Goal: Task Accomplishment & Management: Use online tool/utility

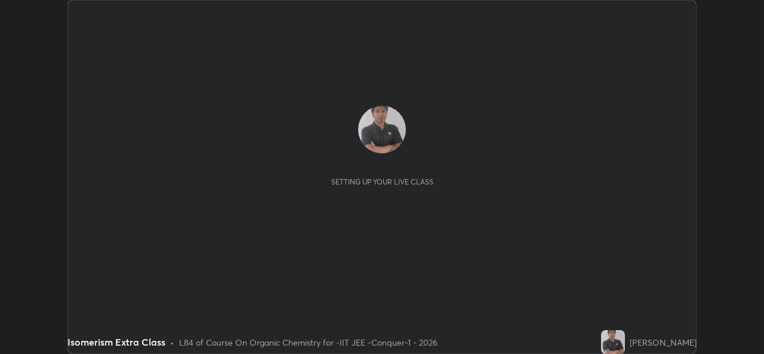
scroll to position [354, 764]
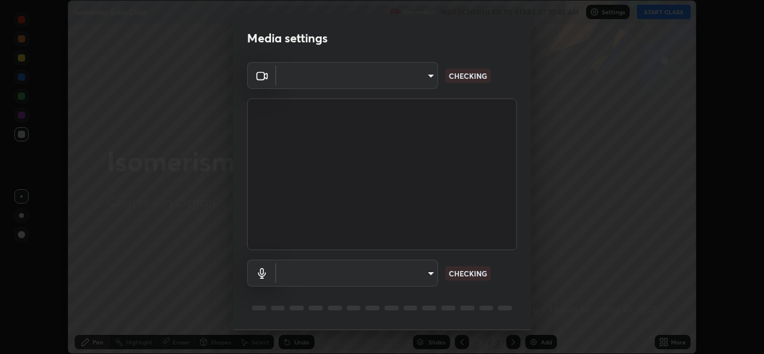
click at [422, 273] on body "Erase all Isomerism Extra Class Recording WAS SCHEDULED TO START AT 10:45 AM Se…" at bounding box center [382, 177] width 764 height 354
type input "162a4bef6d5de59660943d10e2777e2613c591b7fe343c7323db06c6e3c7e835"
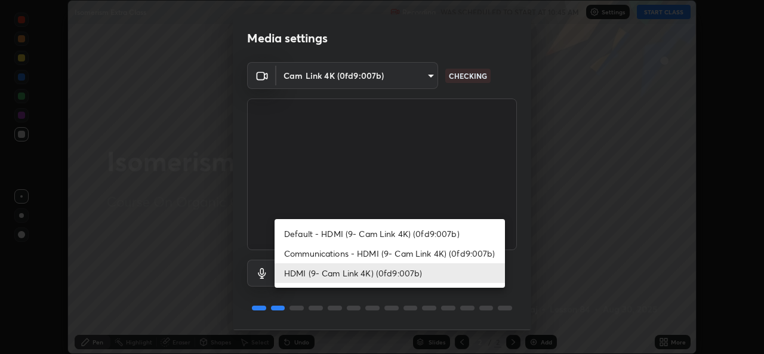
click at [381, 256] on li "Communications - HDMI (9- Cam Link 4K) (0fd9:007b)" at bounding box center [390, 254] width 230 height 20
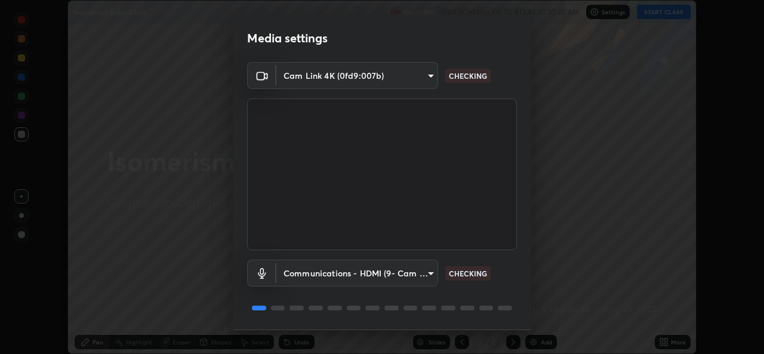
click at [380, 275] on body "Erase all Isomerism Extra Class Recording WAS SCHEDULED TO START AT 10:45 AM Se…" at bounding box center [382, 177] width 764 height 354
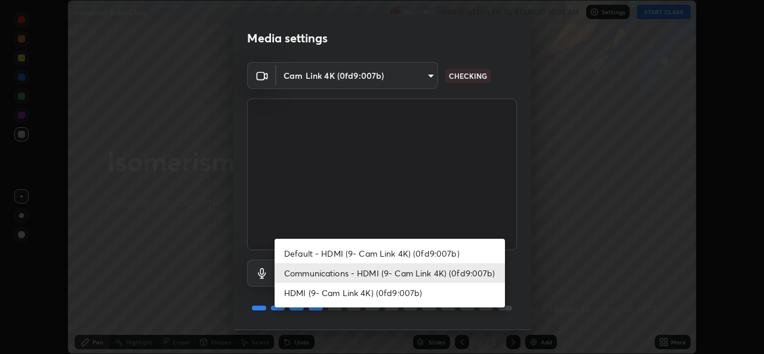
click at [374, 293] on li "HDMI (9- Cam Link 4K) (0fd9:007b)" at bounding box center [390, 293] width 230 height 20
type input "1d4febaa8ec43250a5abd803b4b9017d31c20cfa2482e27e93703920a67056a4"
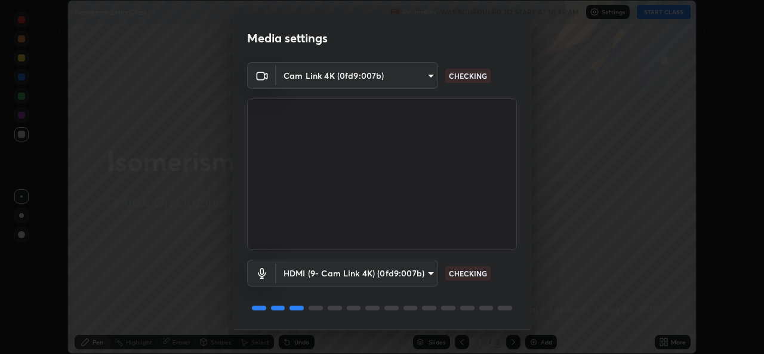
scroll to position [38, 0]
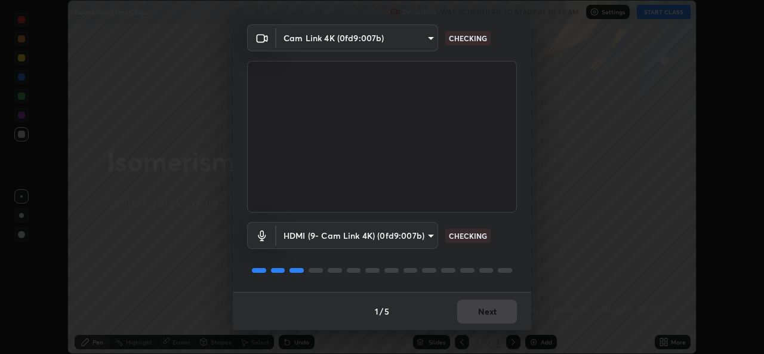
click at [483, 315] on div "1 / 5 Next" at bounding box center [382, 311] width 298 height 38
click at [491, 312] on div "1 / 5 Next" at bounding box center [382, 311] width 298 height 38
click at [500, 307] on div "1 / 5 Next" at bounding box center [382, 311] width 298 height 38
click at [507, 306] on div "1 / 5 Next" at bounding box center [382, 311] width 298 height 38
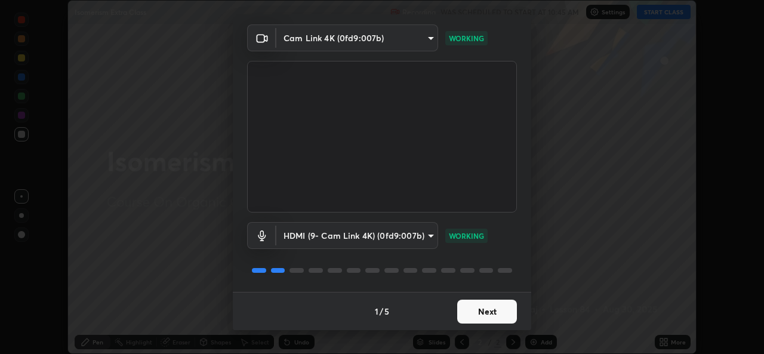
click at [490, 312] on button "Next" at bounding box center [487, 312] width 60 height 24
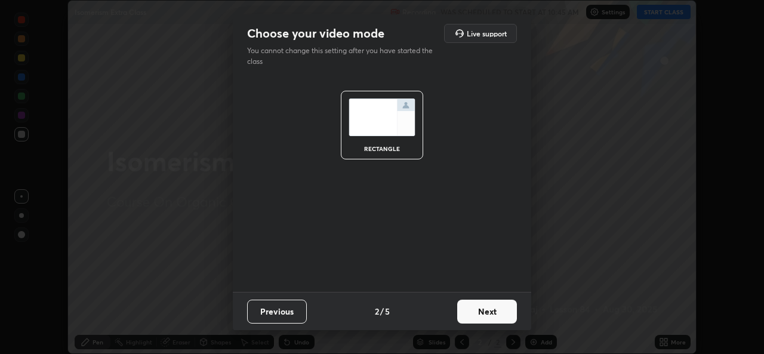
scroll to position [0, 0]
click at [494, 316] on button "Next" at bounding box center [487, 312] width 60 height 24
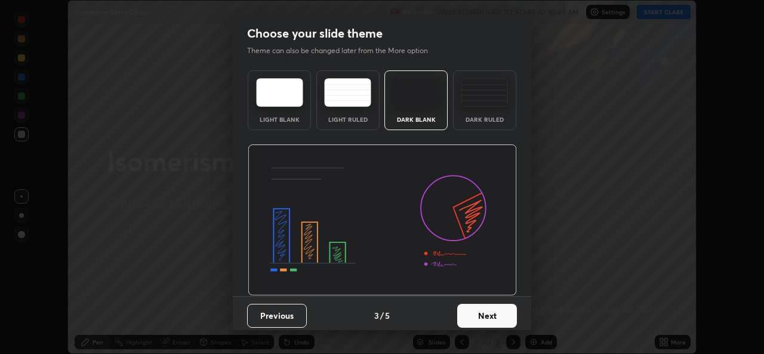
click at [501, 318] on button "Next" at bounding box center [487, 316] width 60 height 24
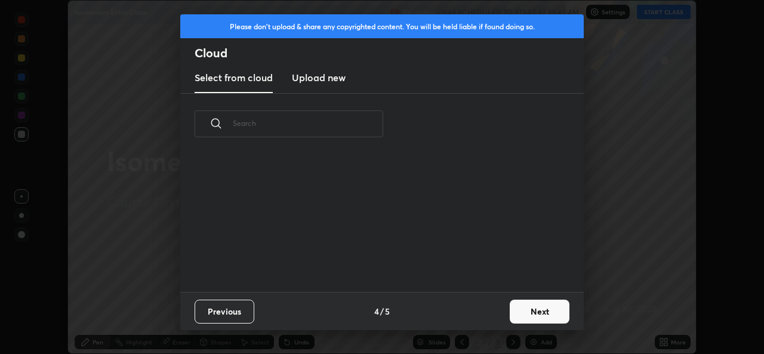
click at [510, 315] on button "Next" at bounding box center [540, 312] width 60 height 24
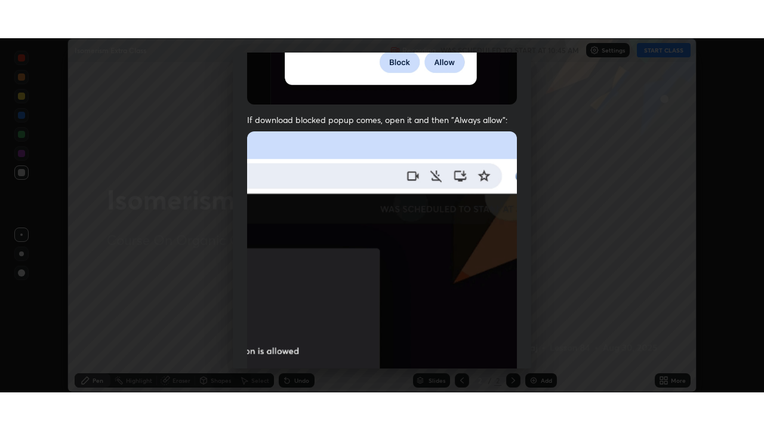
scroll to position [281, 0]
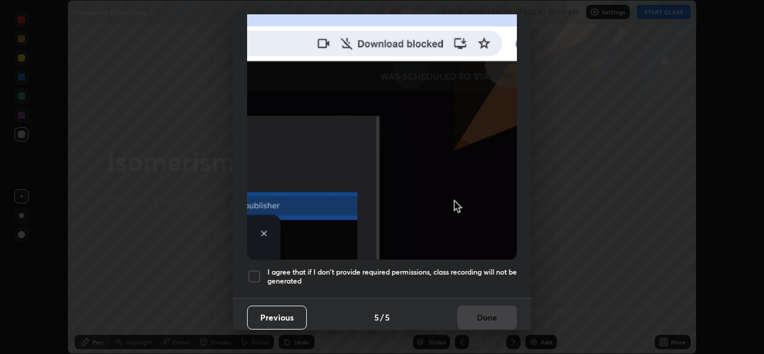
click at [252, 270] on div at bounding box center [254, 276] width 14 height 14
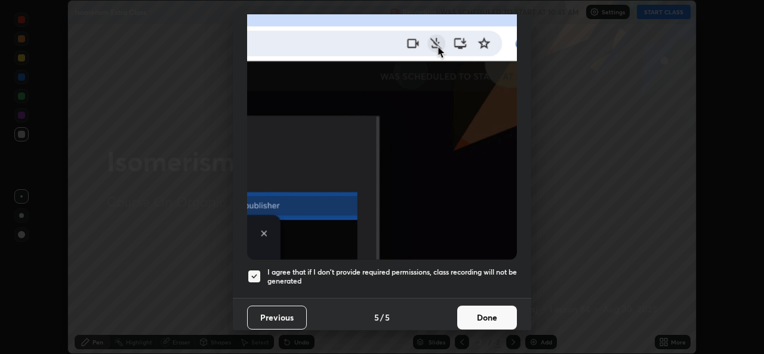
click at [477, 308] on button "Done" at bounding box center [487, 318] width 60 height 24
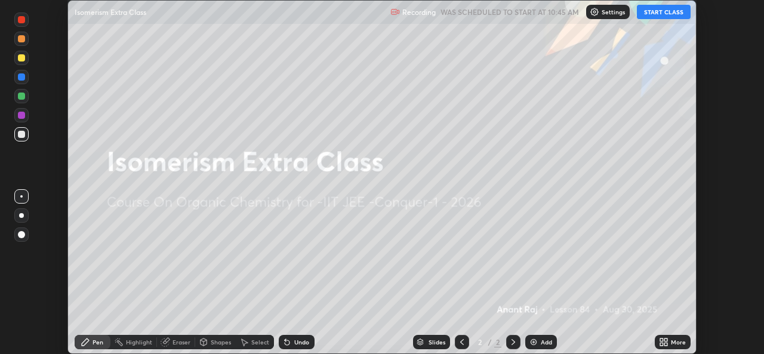
click at [656, 340] on div "More" at bounding box center [673, 342] width 36 height 14
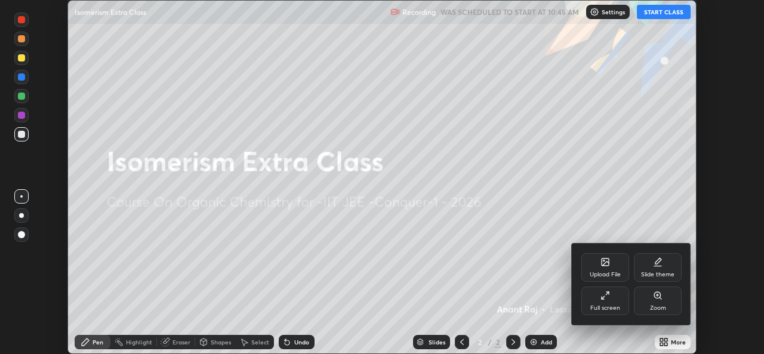
click at [598, 298] on div "Full screen" at bounding box center [605, 301] width 48 height 29
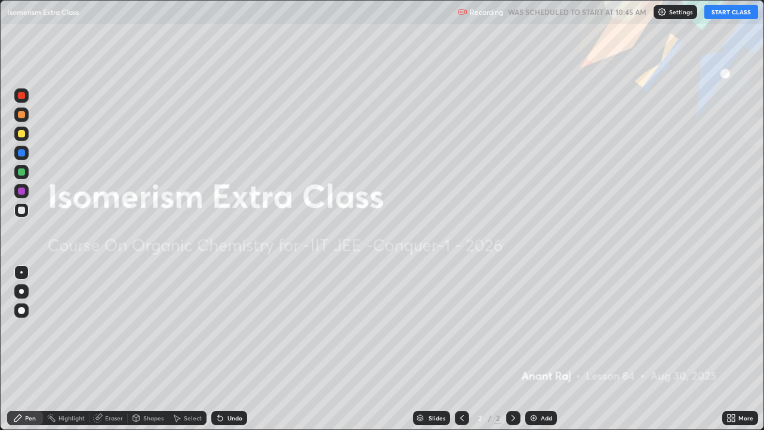
scroll to position [430, 764]
click at [733, 16] on button "START CLASS" at bounding box center [731, 12] width 54 height 14
click at [733, 353] on icon at bounding box center [733, 415] width 3 height 3
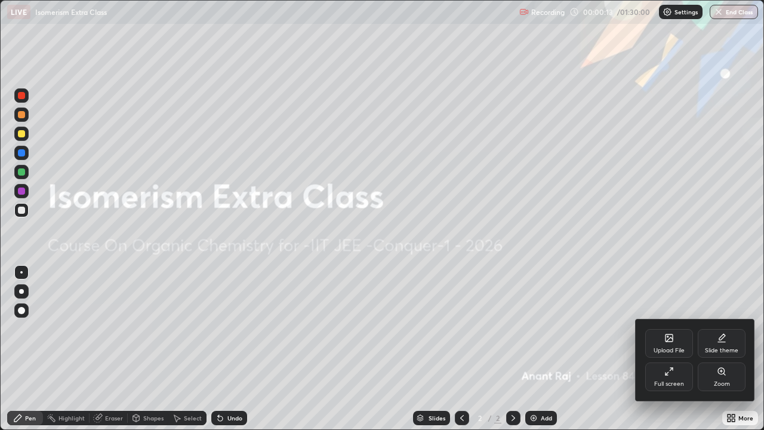
click at [663, 344] on div "Upload File" at bounding box center [669, 343] width 48 height 29
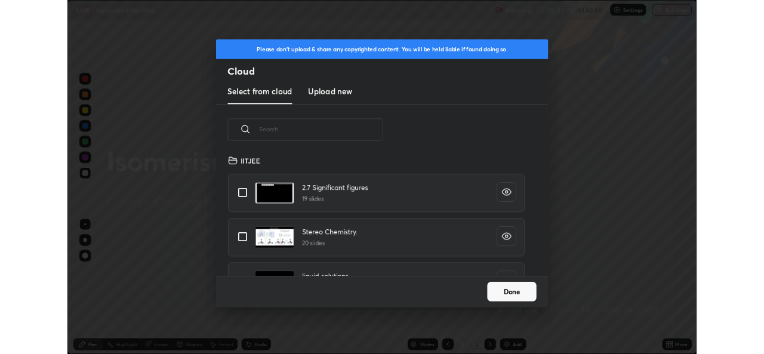
scroll to position [147, 383]
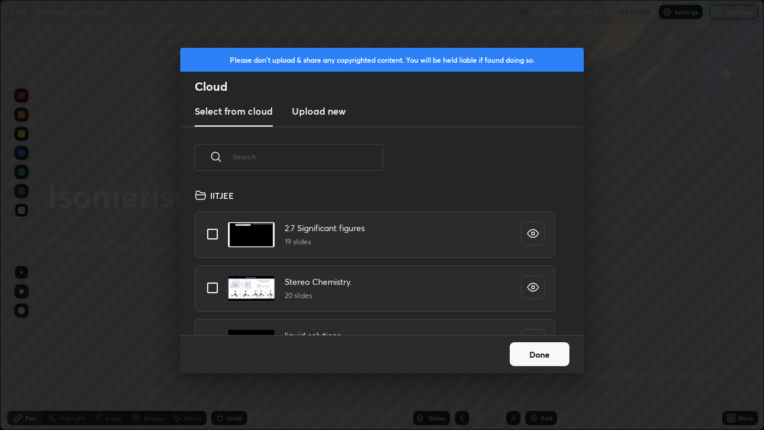
click at [337, 116] on h3 "Upload new" at bounding box center [319, 111] width 54 height 14
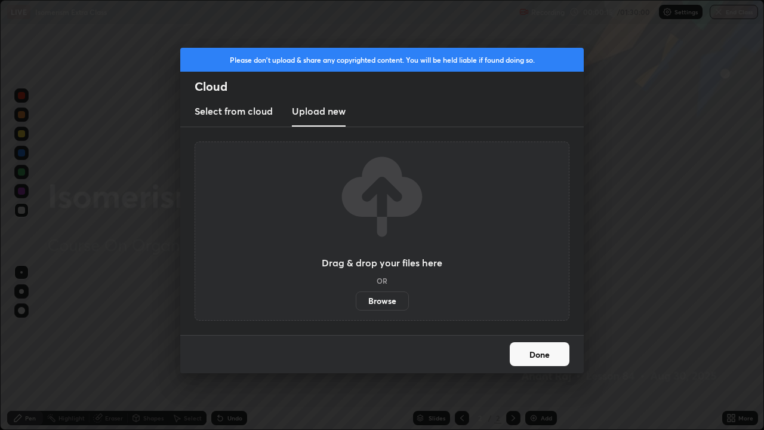
click at [395, 304] on label "Browse" at bounding box center [382, 300] width 53 height 19
click at [356, 304] on input "Browse" at bounding box center [356, 300] width 0 height 19
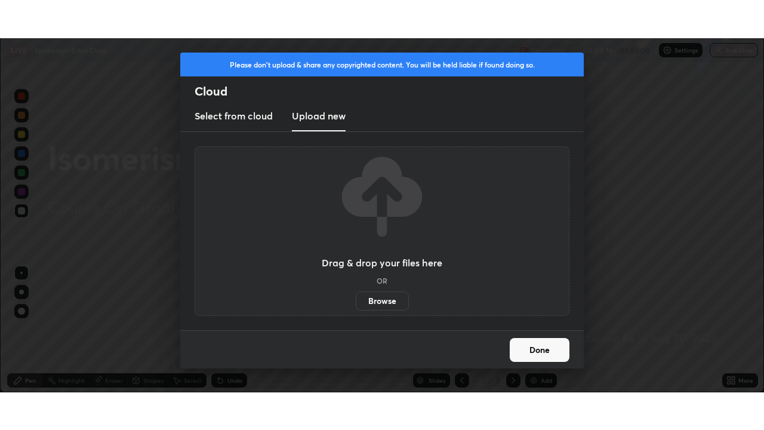
scroll to position [59346, 58936]
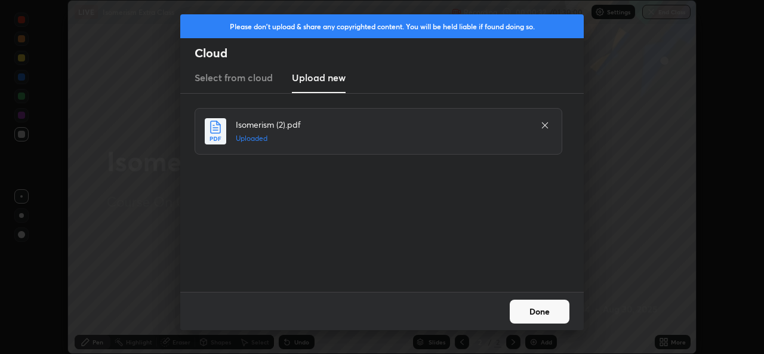
click at [533, 308] on button "Done" at bounding box center [540, 312] width 60 height 24
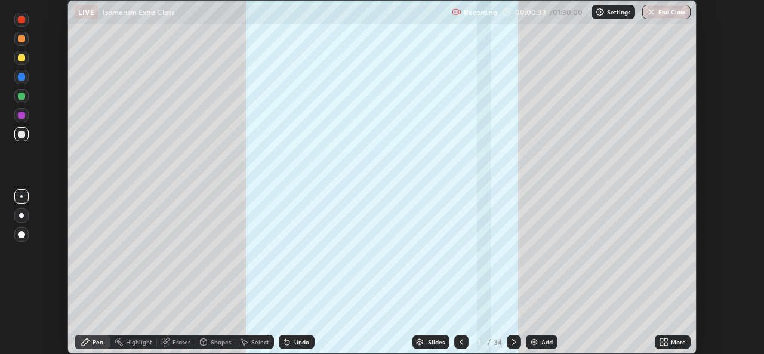
click at [663, 343] on icon at bounding box center [661, 344] width 3 height 3
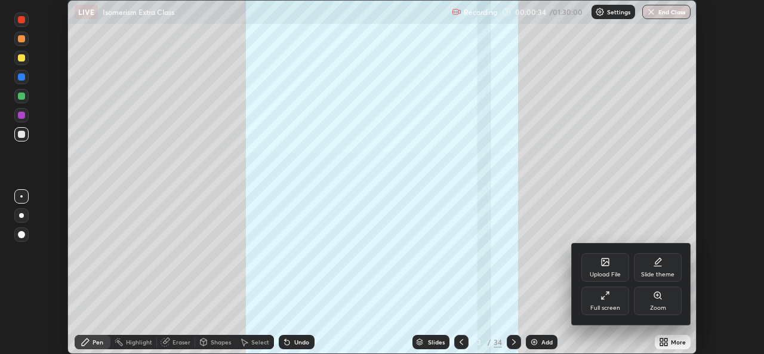
click at [607, 297] on icon at bounding box center [606, 296] width 10 height 10
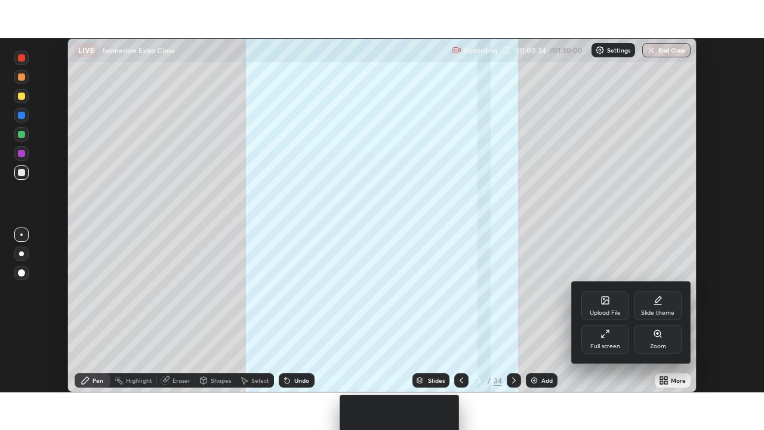
scroll to position [430, 764]
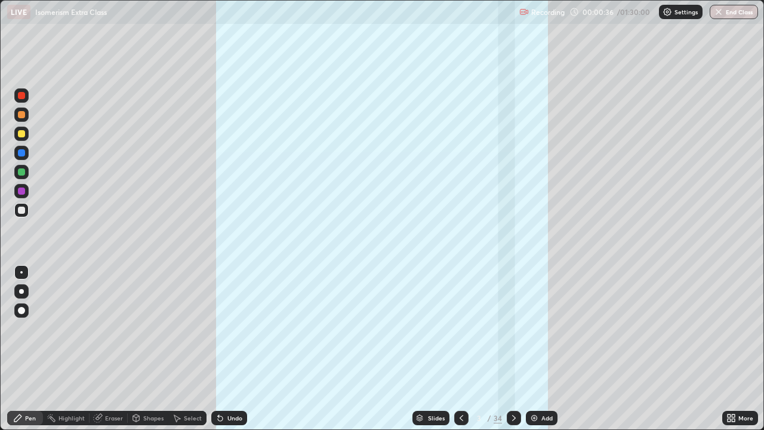
click at [498, 353] on div "34" at bounding box center [498, 418] width 8 height 11
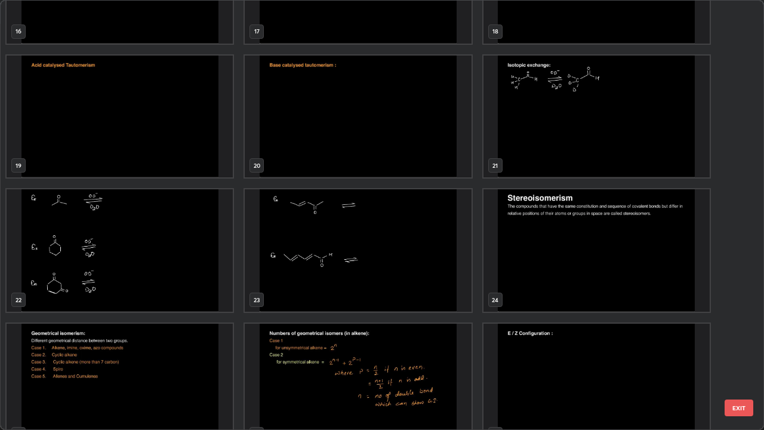
scroll to position [755, 0]
click at [743, 353] on button "EXIT" at bounding box center [739, 407] width 29 height 17
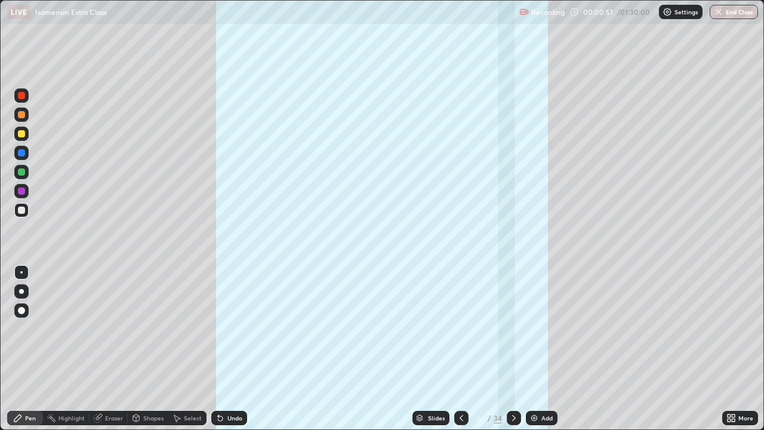
click at [495, 353] on div "34" at bounding box center [498, 418] width 8 height 11
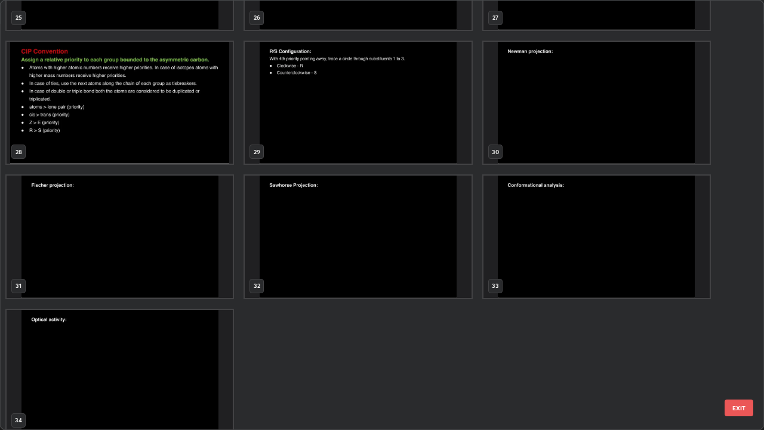
scroll to position [1180, 0]
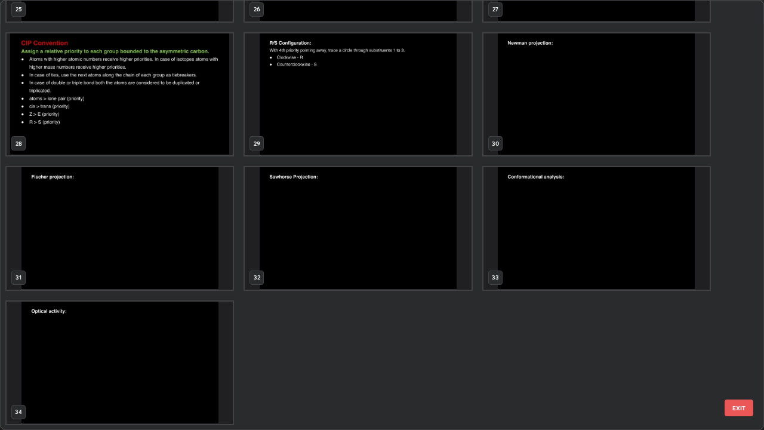
click at [729, 353] on button "EXIT" at bounding box center [739, 407] width 29 height 17
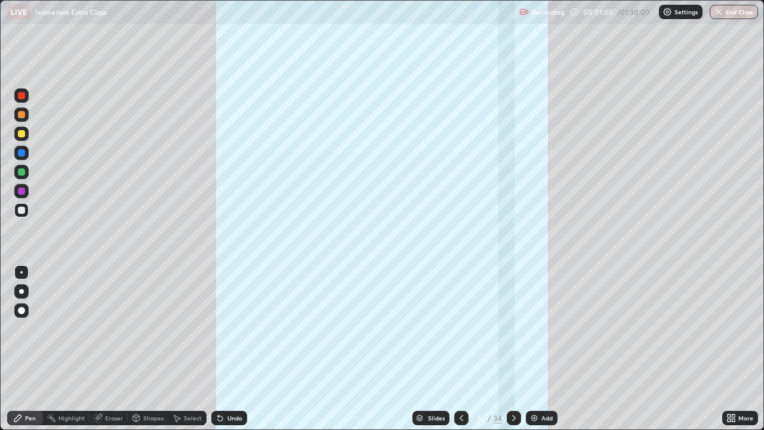
click at [733, 353] on icon at bounding box center [733, 415] width 3 height 3
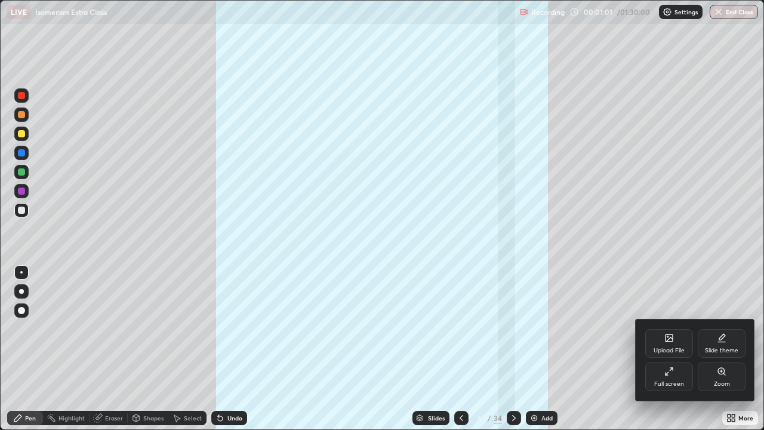
click at [676, 342] on div "Upload File" at bounding box center [669, 343] width 48 height 29
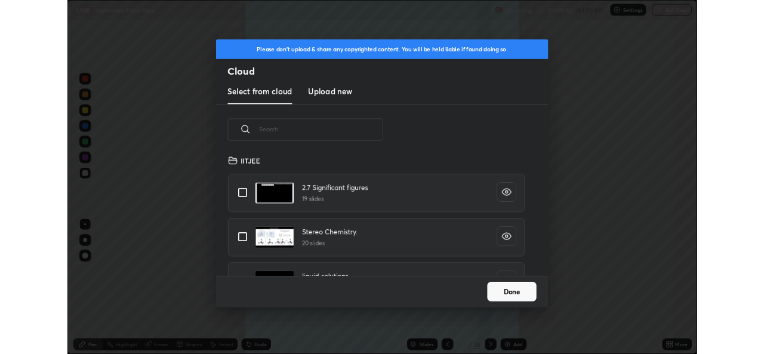
scroll to position [147, 383]
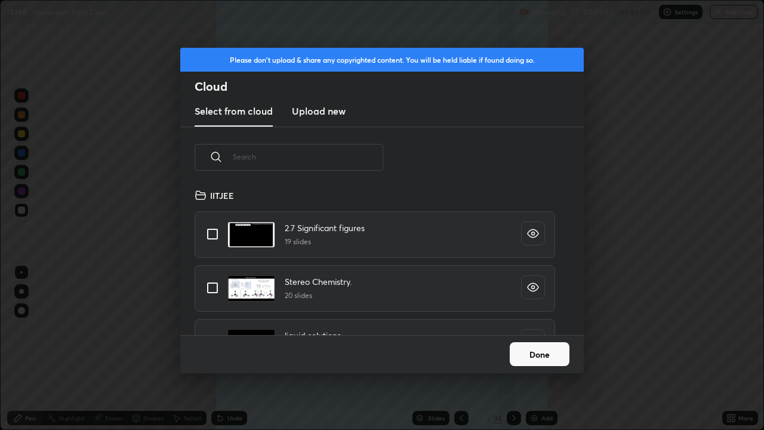
click at [335, 113] on h3 "Upload new" at bounding box center [319, 111] width 54 height 14
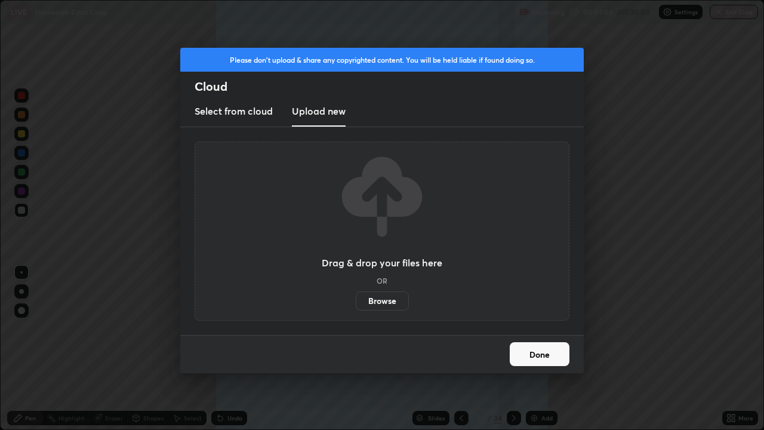
click at [376, 298] on label "Browse" at bounding box center [382, 300] width 53 height 19
click at [356, 298] on input "Browse" at bounding box center [356, 300] width 0 height 19
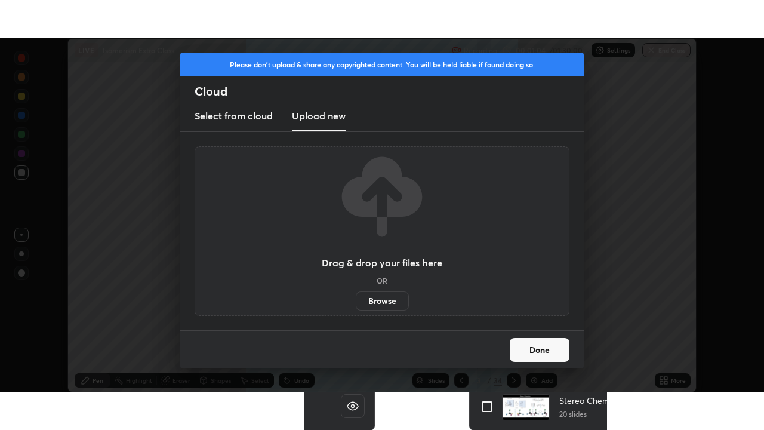
scroll to position [59346, 58936]
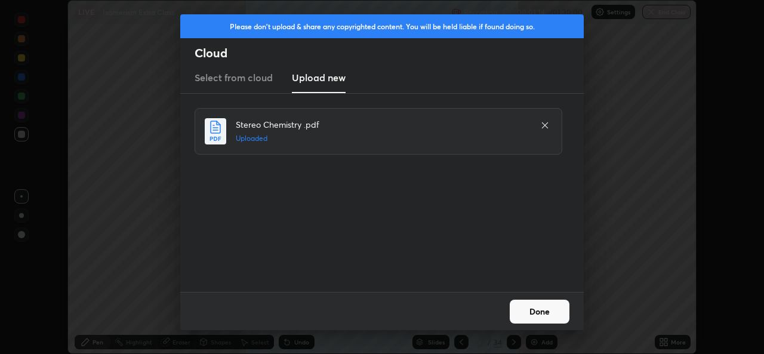
click at [531, 312] on button "Done" at bounding box center [540, 312] width 60 height 24
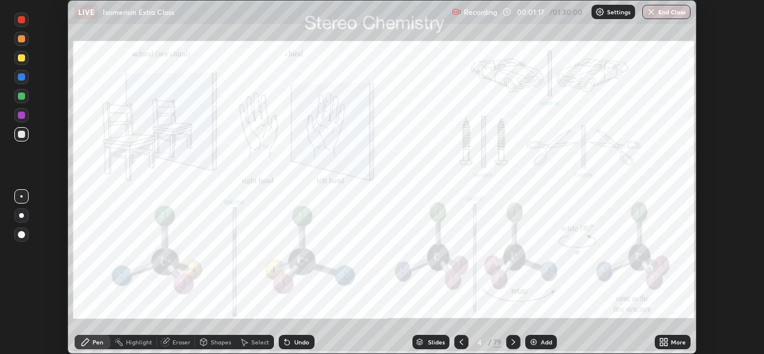
click at [663, 343] on icon at bounding box center [661, 344] width 3 height 3
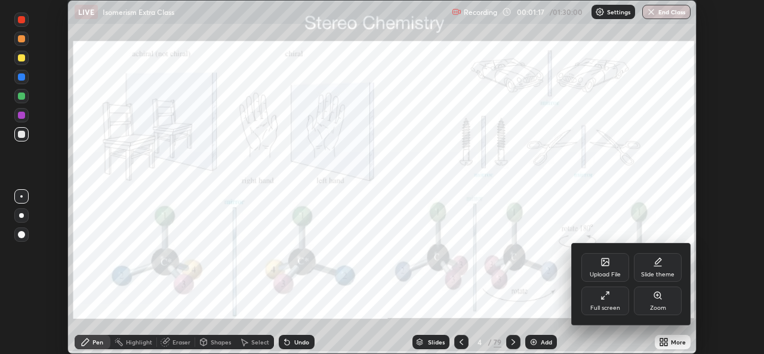
click at [611, 301] on div "Full screen" at bounding box center [605, 301] width 48 height 29
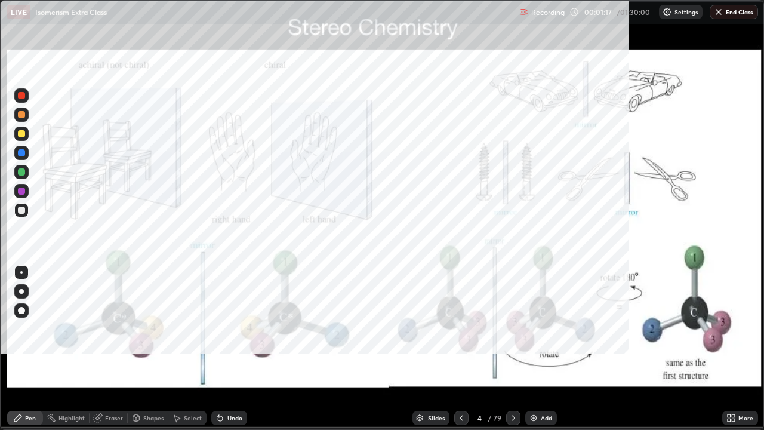
scroll to position [430, 764]
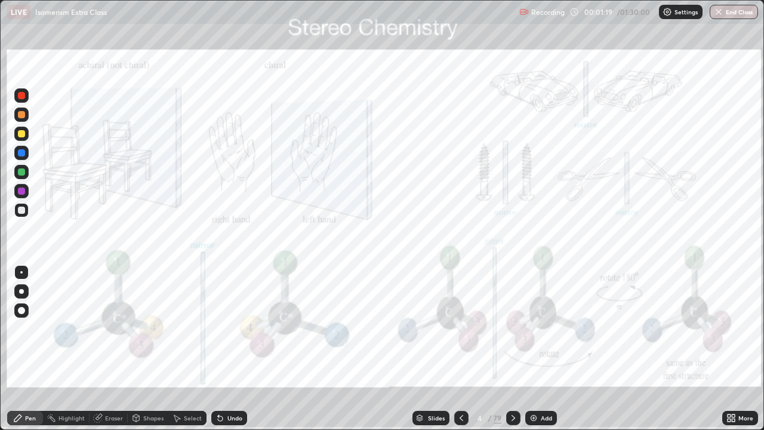
click at [512, 353] on icon at bounding box center [514, 418] width 10 height 10
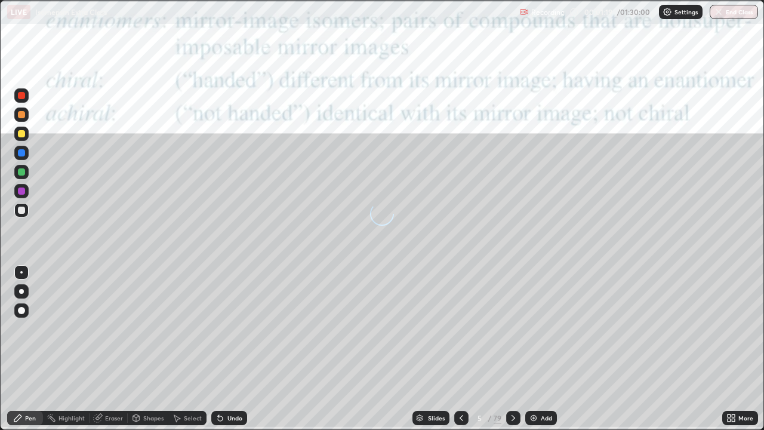
click at [512, 353] on icon at bounding box center [514, 418] width 10 height 10
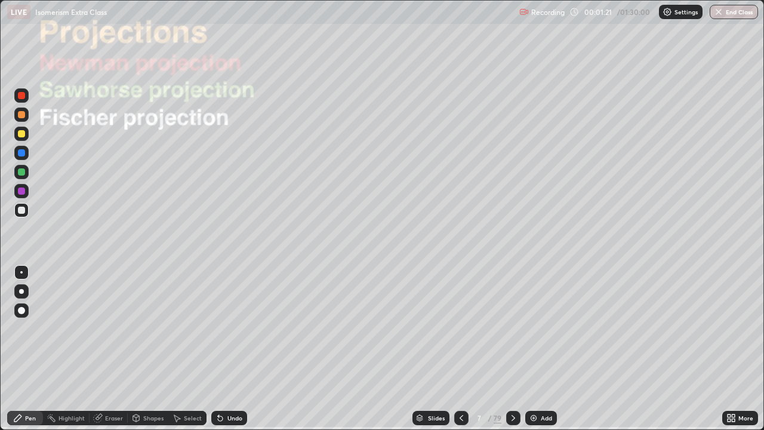
click at [512, 353] on icon at bounding box center [514, 418] width 10 height 10
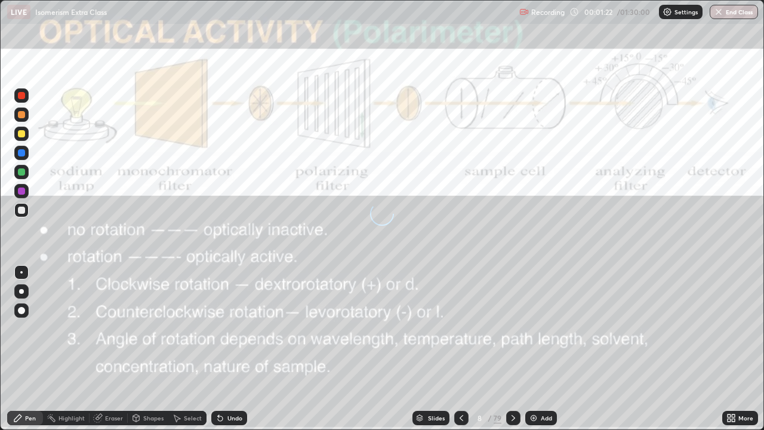
click at [512, 353] on icon at bounding box center [514, 418] width 10 height 10
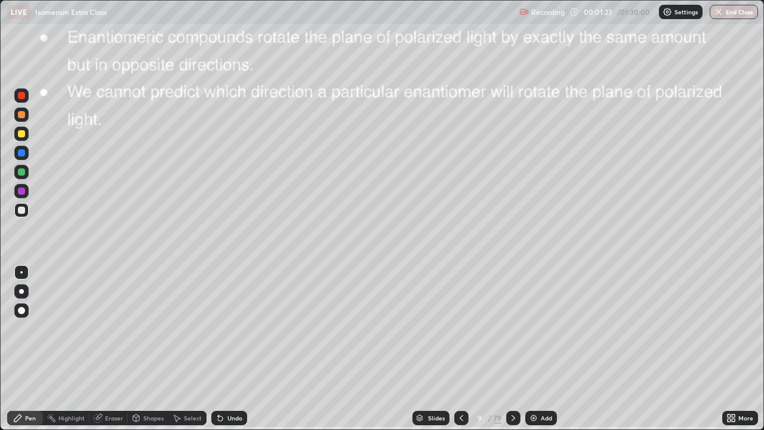
click at [512, 353] on icon at bounding box center [514, 418] width 10 height 10
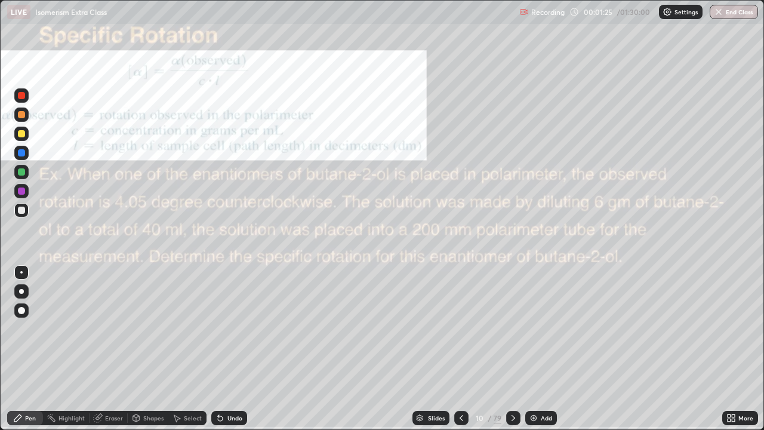
click at [512, 353] on icon at bounding box center [514, 418] width 10 height 10
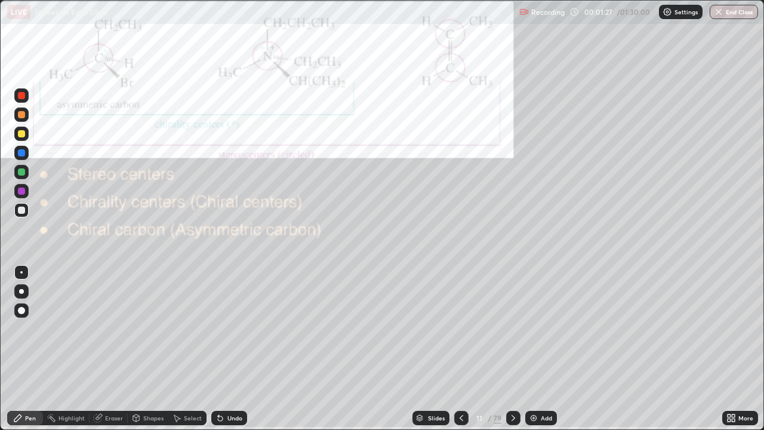
click at [460, 353] on icon at bounding box center [462, 418] width 4 height 6
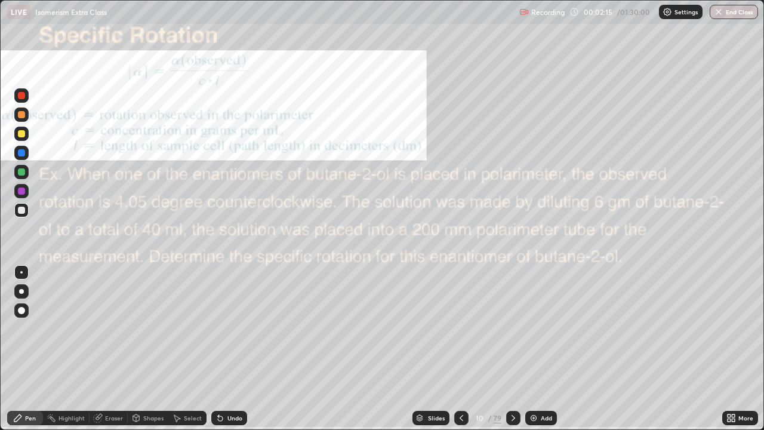
click at [29, 353] on div "Pen" at bounding box center [30, 418] width 11 height 6
click at [30, 353] on div "Pen" at bounding box center [30, 418] width 11 height 6
click at [512, 353] on icon at bounding box center [514, 418] width 10 height 10
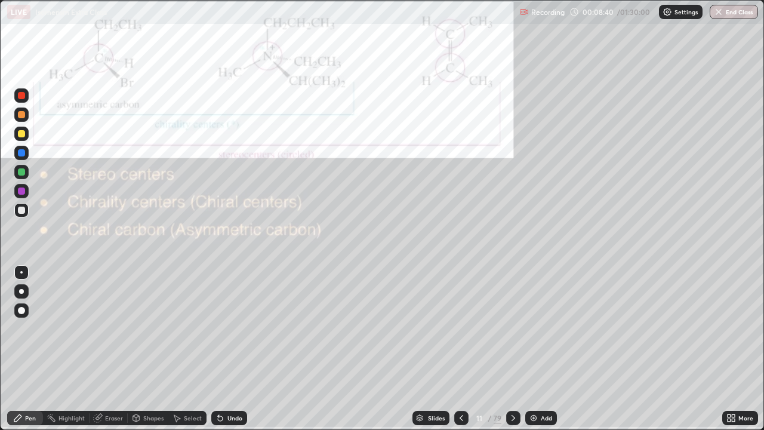
click at [512, 353] on icon at bounding box center [514, 418] width 4 height 6
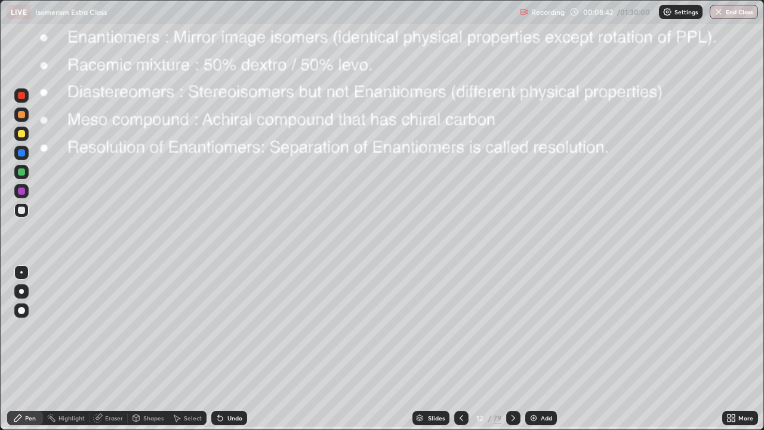
click at [460, 353] on icon at bounding box center [462, 418] width 10 height 10
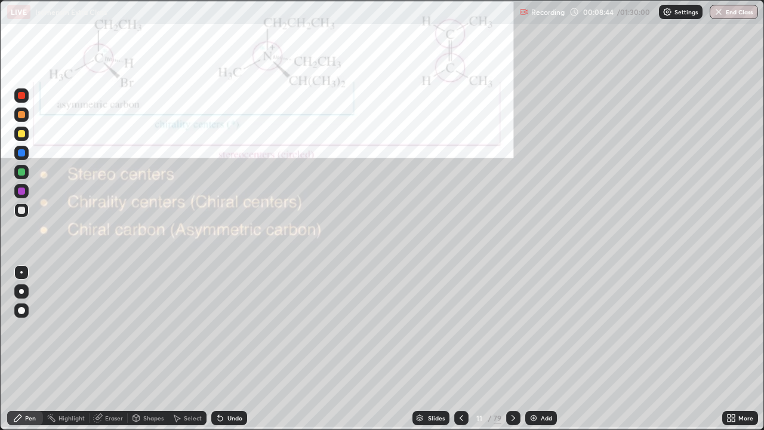
click at [21, 109] on div at bounding box center [21, 114] width 14 height 14
click at [21, 213] on div at bounding box center [21, 210] width 7 height 7
click at [227, 353] on div "Undo" at bounding box center [234, 418] width 15 height 6
click at [112, 353] on div "Eraser" at bounding box center [114, 418] width 18 height 6
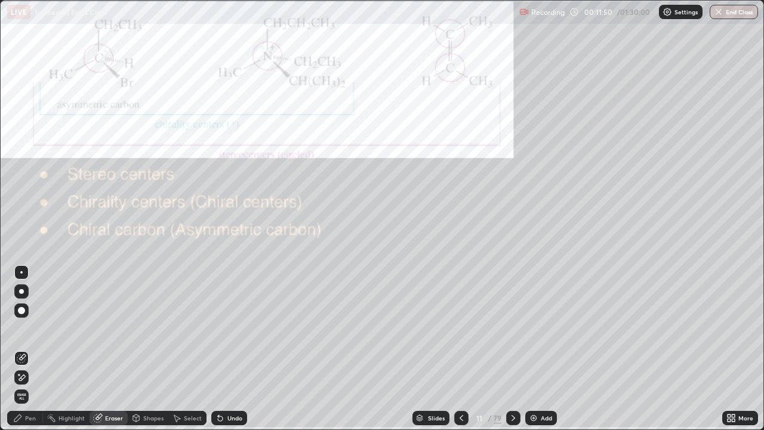
click at [27, 353] on div "Pen" at bounding box center [30, 418] width 11 height 6
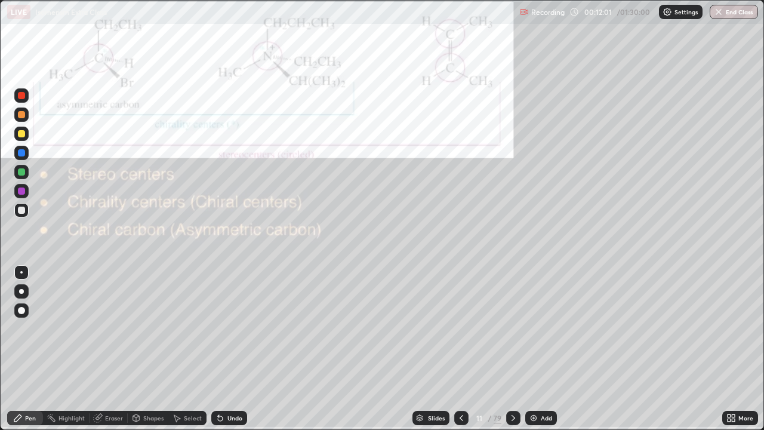
click at [236, 353] on div "Undo" at bounding box center [234, 418] width 15 height 6
click at [232, 353] on div "Undo" at bounding box center [234, 418] width 15 height 6
click at [242, 353] on div "Undo" at bounding box center [229, 418] width 36 height 14
click at [24, 99] on div at bounding box center [21, 95] width 14 height 14
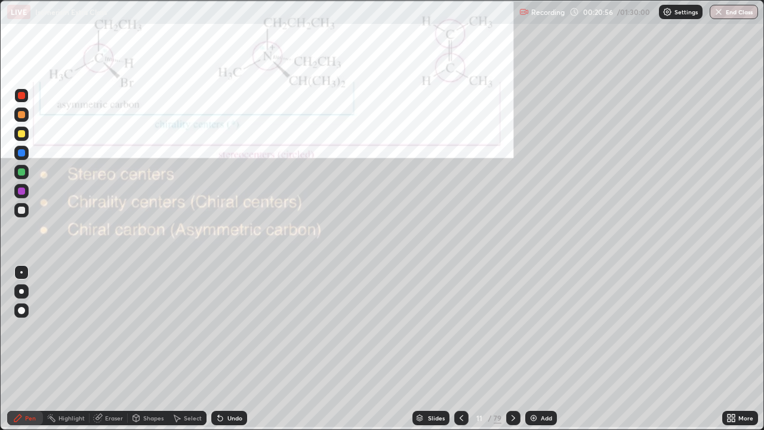
click at [21, 211] on div at bounding box center [21, 210] width 7 height 7
click at [512, 353] on icon at bounding box center [514, 418] width 10 height 10
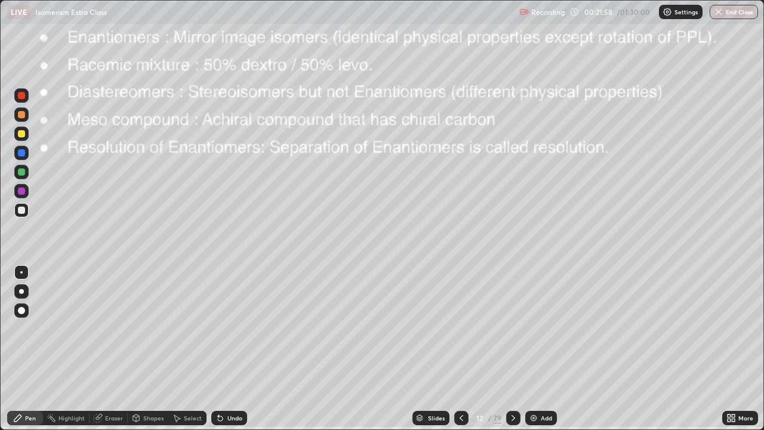
click at [21, 99] on div at bounding box center [21, 95] width 7 height 7
click at [224, 353] on div "Undo" at bounding box center [229, 418] width 36 height 14
click at [459, 353] on icon at bounding box center [462, 418] width 10 height 10
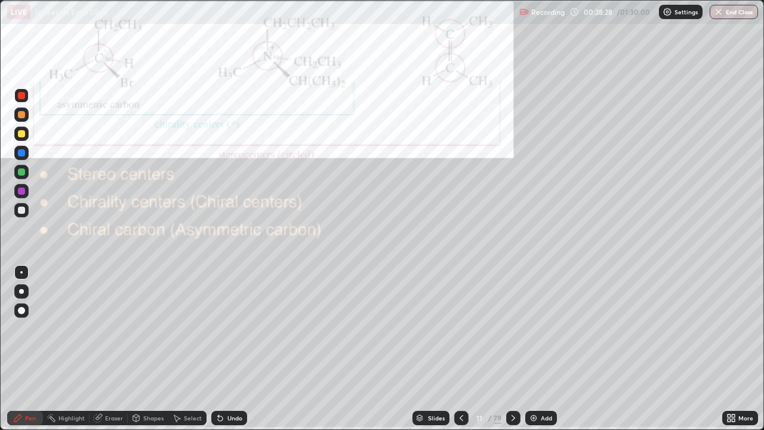
click at [459, 353] on icon at bounding box center [462, 418] width 10 height 10
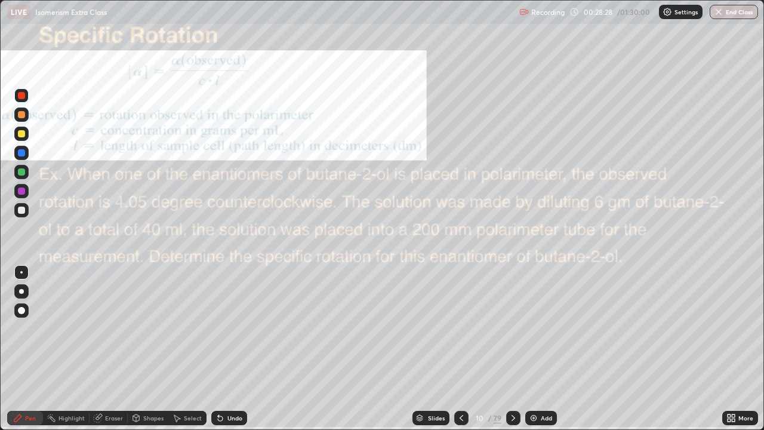
click at [460, 353] on icon at bounding box center [462, 418] width 4 height 6
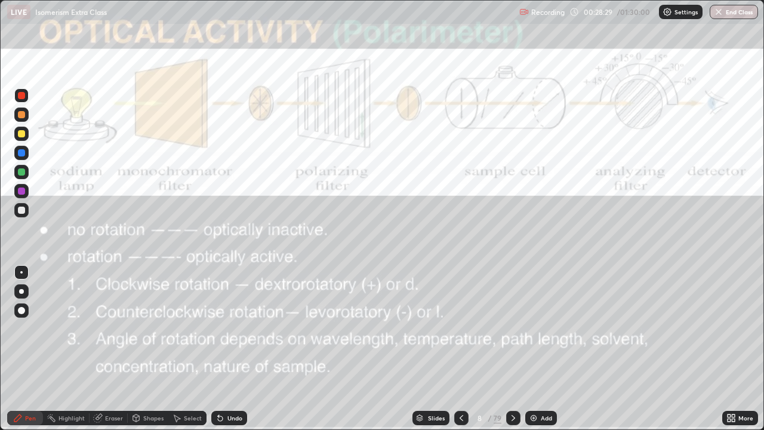
click at [460, 353] on icon at bounding box center [462, 418] width 10 height 10
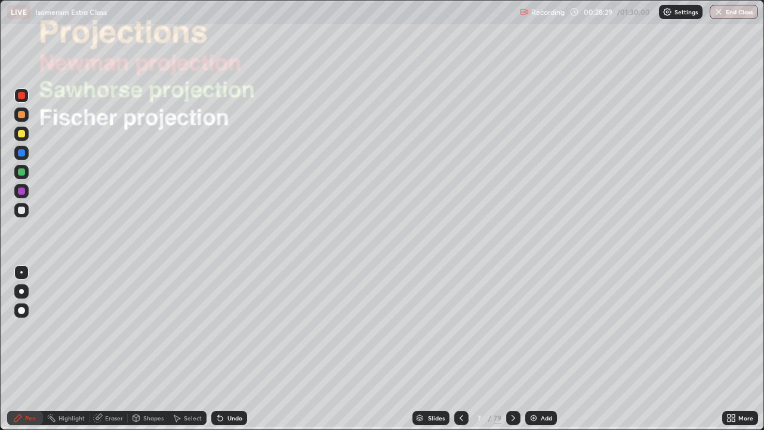
click at [460, 353] on icon at bounding box center [462, 418] width 10 height 10
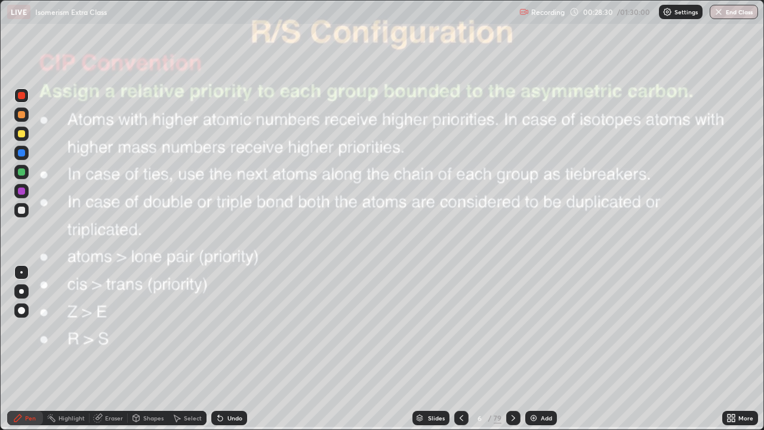
click at [460, 353] on icon at bounding box center [462, 418] width 10 height 10
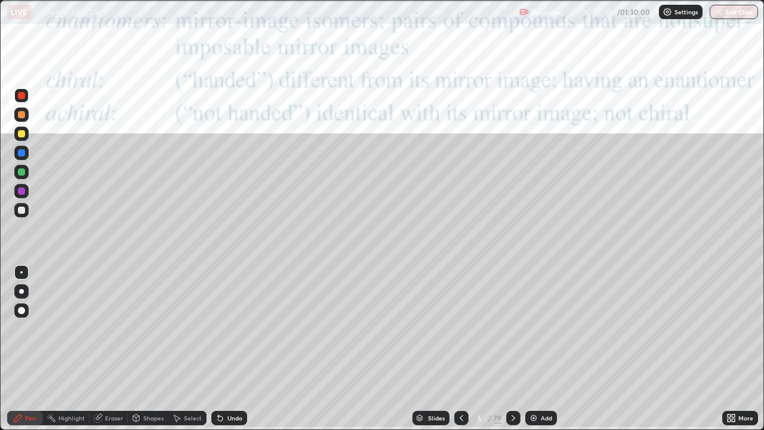
click at [464, 353] on icon at bounding box center [462, 418] width 10 height 10
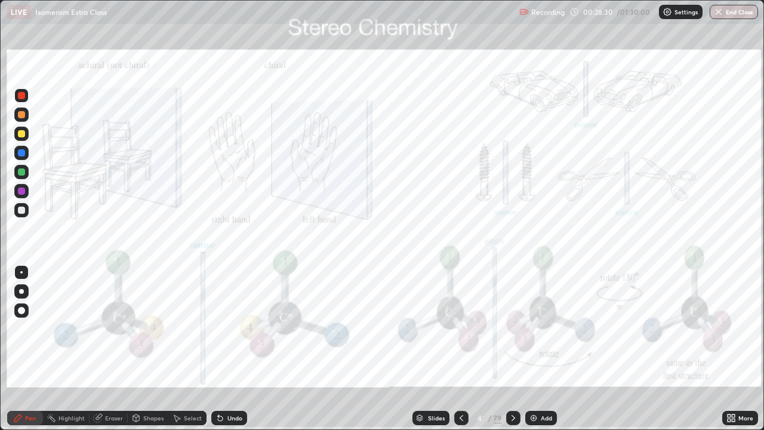
click at [464, 353] on icon at bounding box center [462, 418] width 10 height 10
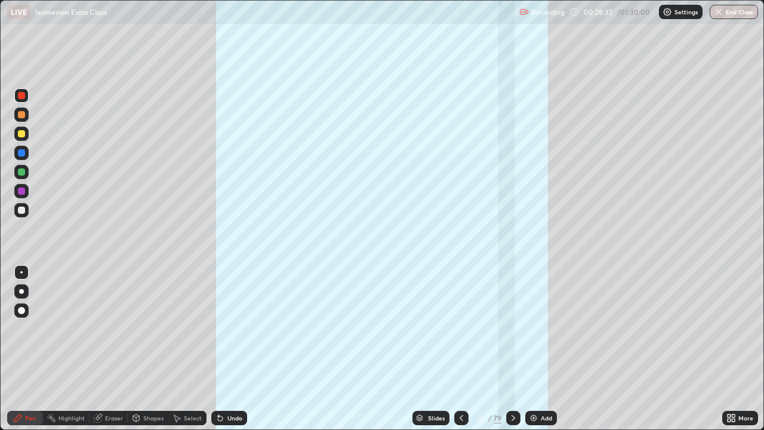
click at [513, 353] on icon at bounding box center [514, 418] width 10 height 10
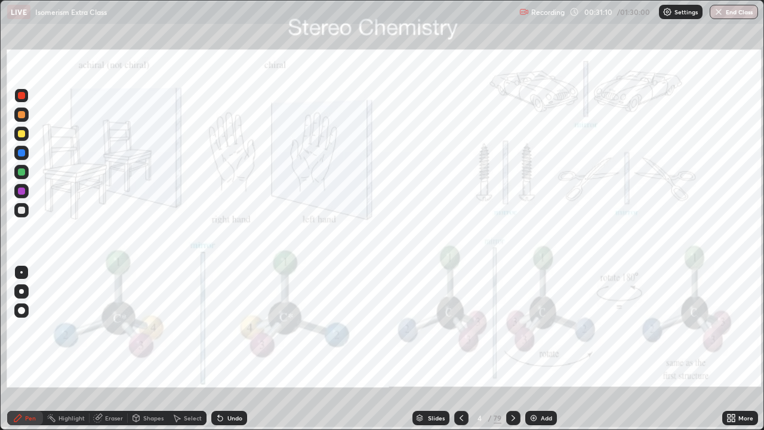
click at [227, 353] on div "Undo" at bounding box center [234, 418] width 15 height 6
click at [73, 353] on div "Highlight" at bounding box center [72, 418] width 26 height 6
click at [513, 353] on icon at bounding box center [514, 418] width 10 height 10
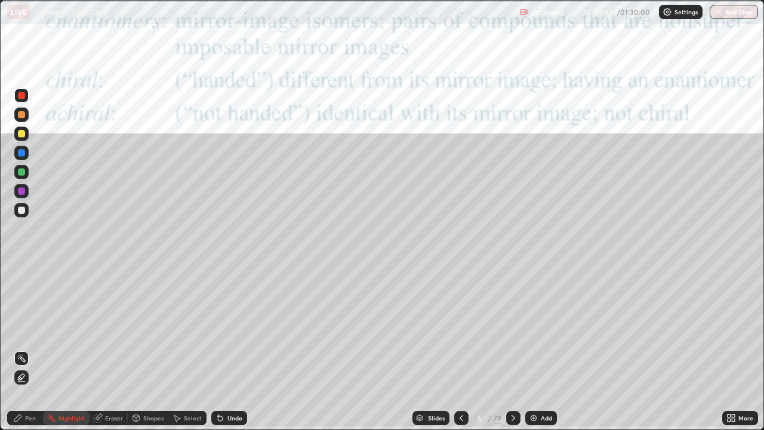
click at [512, 353] on icon at bounding box center [514, 418] width 10 height 10
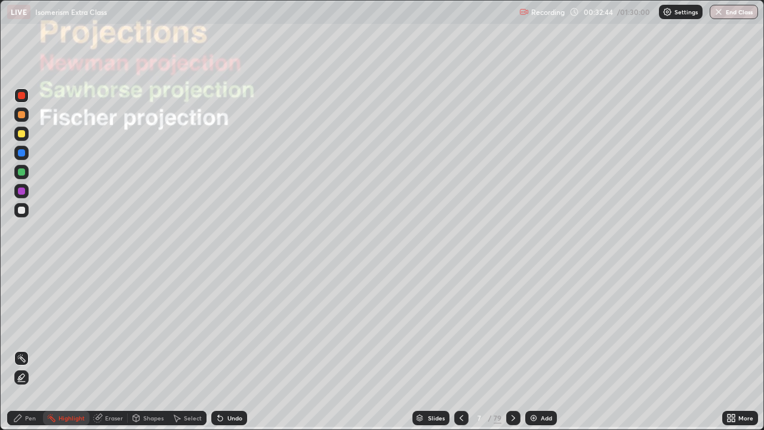
click at [512, 353] on icon at bounding box center [514, 418] width 10 height 10
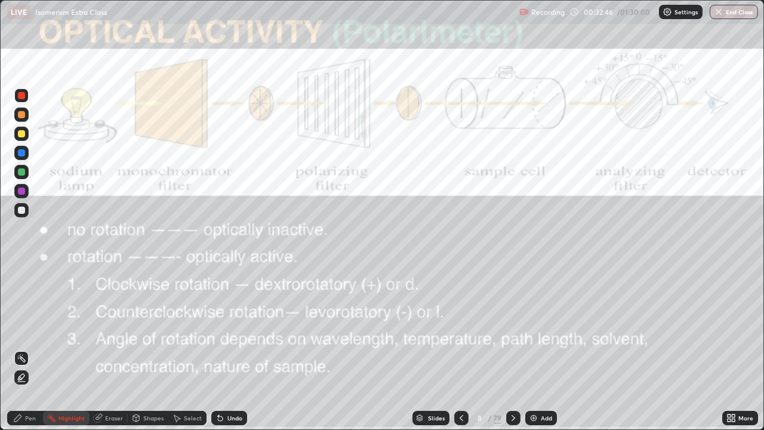
click at [512, 353] on icon at bounding box center [514, 418] width 10 height 10
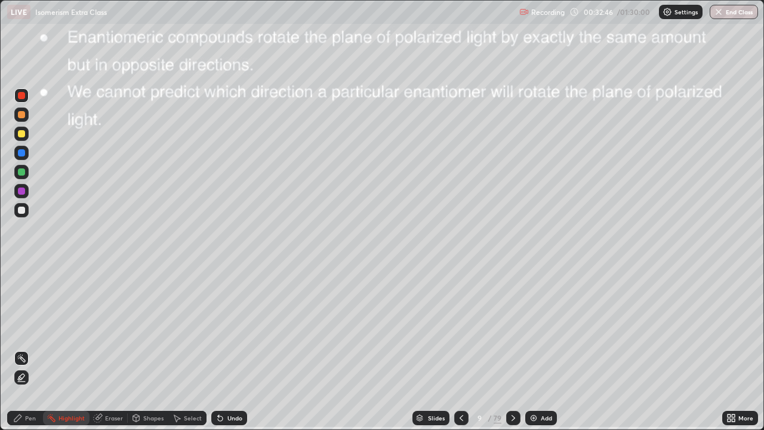
click at [512, 353] on icon at bounding box center [514, 418] width 10 height 10
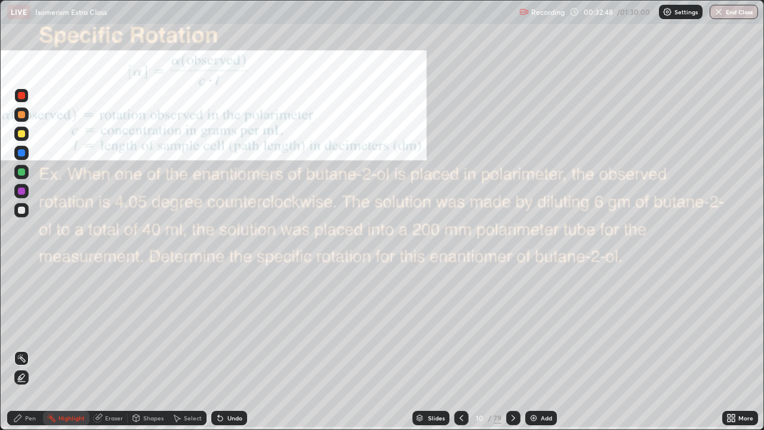
click at [510, 353] on icon at bounding box center [514, 418] width 10 height 10
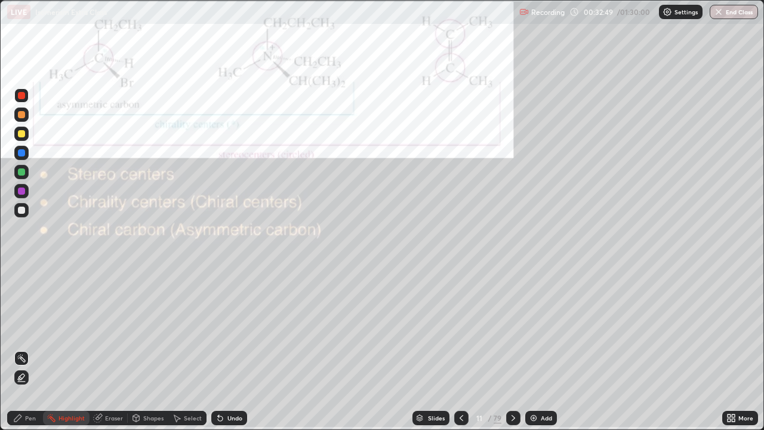
click at [512, 353] on icon at bounding box center [514, 418] width 10 height 10
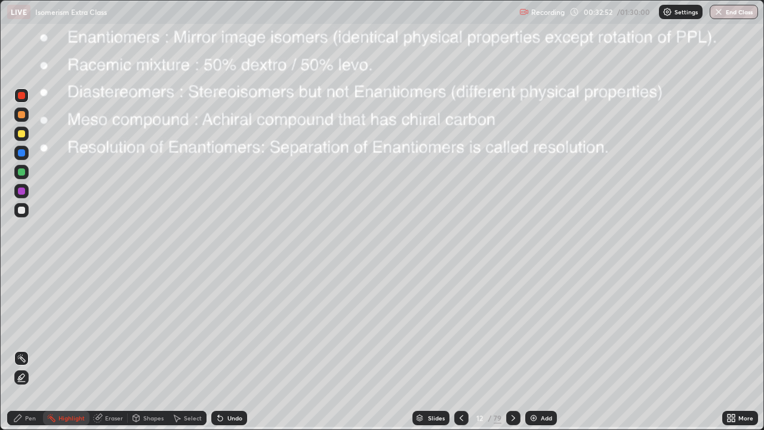
click at [22, 96] on div at bounding box center [21, 95] width 7 height 7
click at [219, 353] on icon at bounding box center [220, 418] width 5 height 5
click at [28, 353] on div "Pen" at bounding box center [30, 418] width 11 height 6
click at [517, 353] on div at bounding box center [513, 418] width 14 height 14
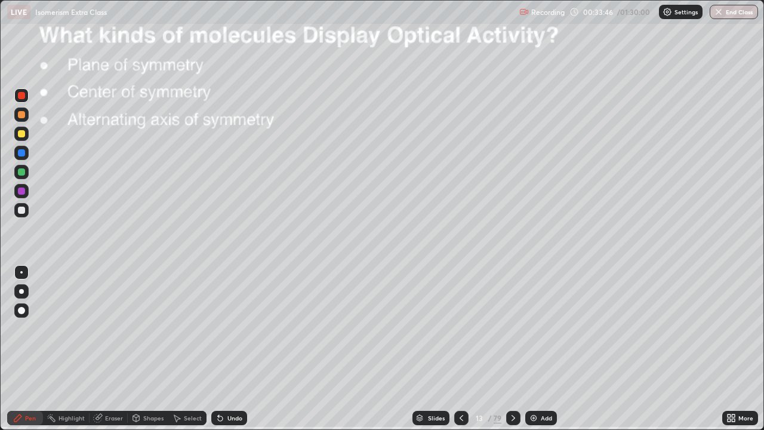
click at [513, 353] on icon at bounding box center [514, 418] width 10 height 10
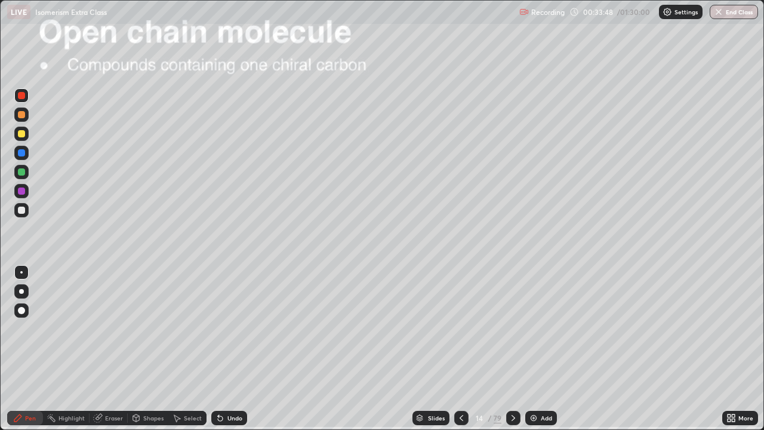
click at [459, 353] on icon at bounding box center [462, 418] width 10 height 10
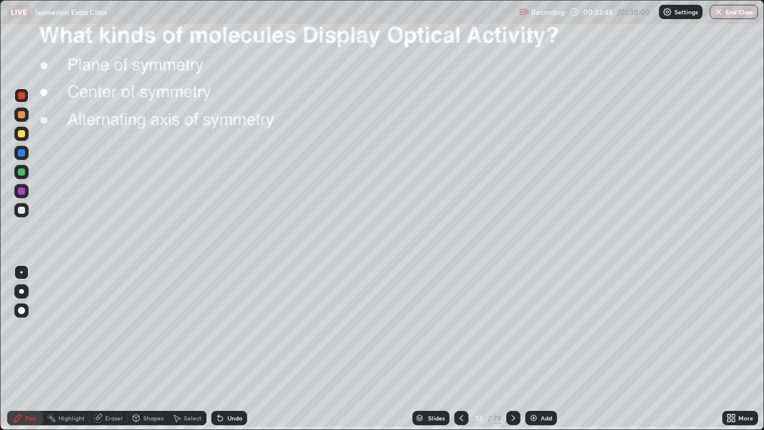
click at [462, 353] on icon at bounding box center [462, 418] width 10 height 10
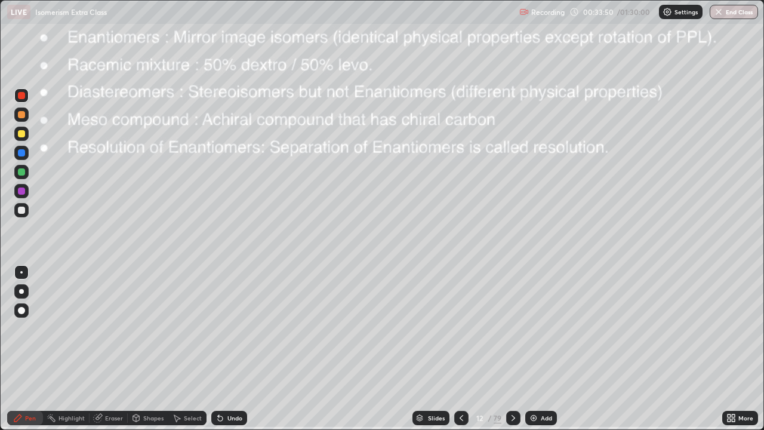
click at [26, 215] on div at bounding box center [21, 210] width 14 height 14
click at [224, 353] on div "Undo" at bounding box center [229, 418] width 36 height 14
click at [227, 353] on div "Undo" at bounding box center [234, 418] width 15 height 6
click at [224, 353] on div "Undo" at bounding box center [229, 418] width 36 height 14
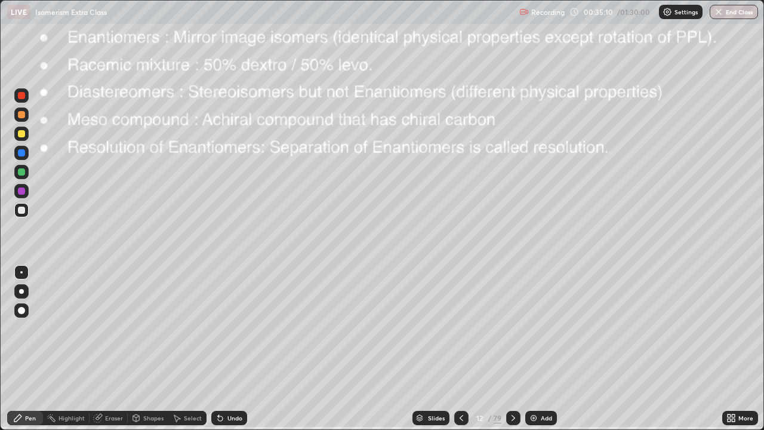
click at [116, 353] on div "Eraser" at bounding box center [114, 418] width 18 height 6
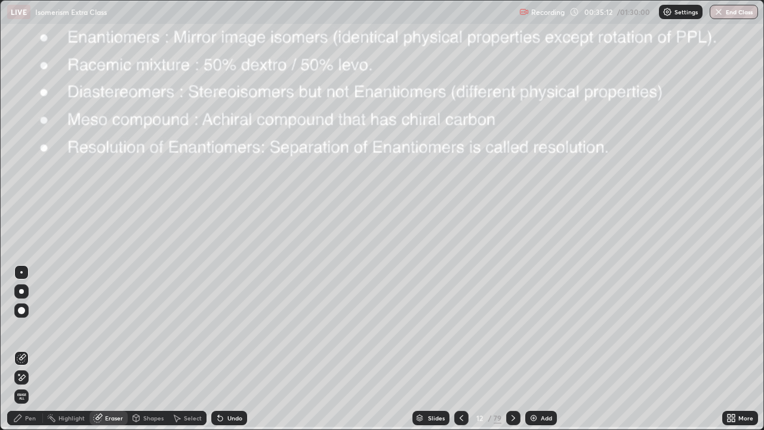
click at [28, 353] on div "Pen" at bounding box center [25, 418] width 36 height 14
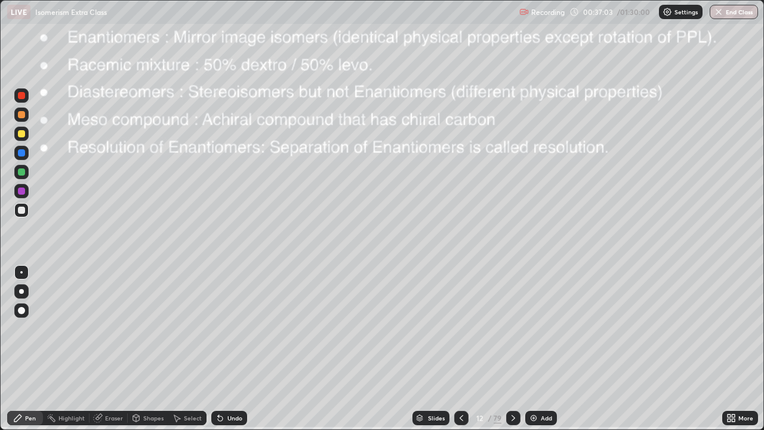
click at [218, 353] on icon at bounding box center [218, 415] width 1 height 1
click at [22, 96] on div at bounding box center [21, 95] width 7 height 7
click at [512, 353] on icon at bounding box center [514, 418] width 10 height 10
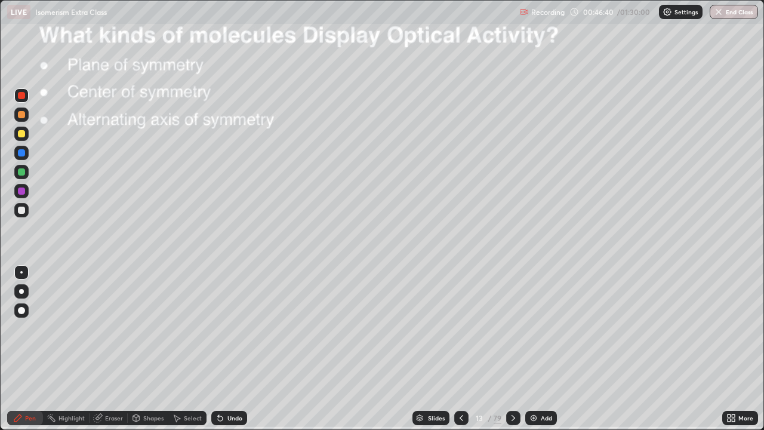
click at [460, 353] on icon at bounding box center [462, 418] width 10 height 10
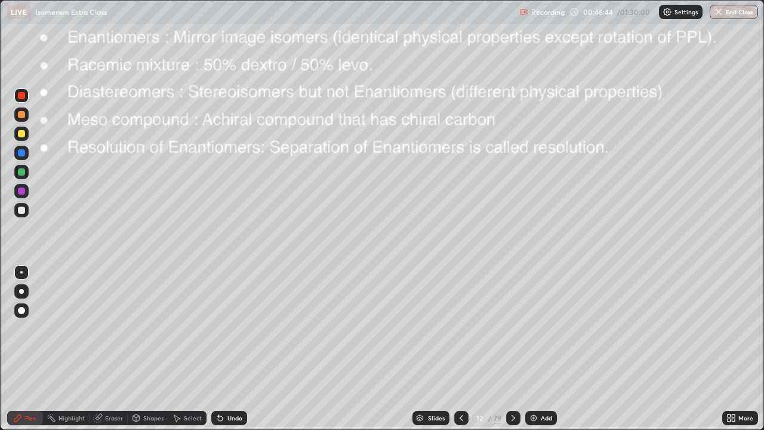
click at [514, 353] on icon at bounding box center [514, 418] width 10 height 10
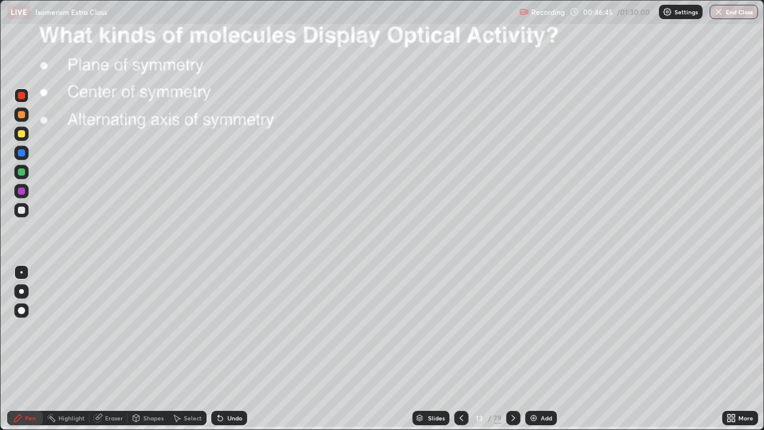
click at [514, 353] on icon at bounding box center [514, 418] width 10 height 10
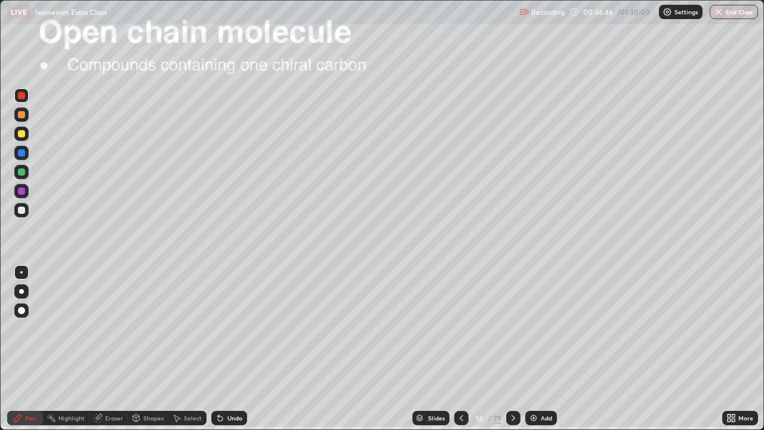
click at [461, 353] on icon at bounding box center [462, 418] width 10 height 10
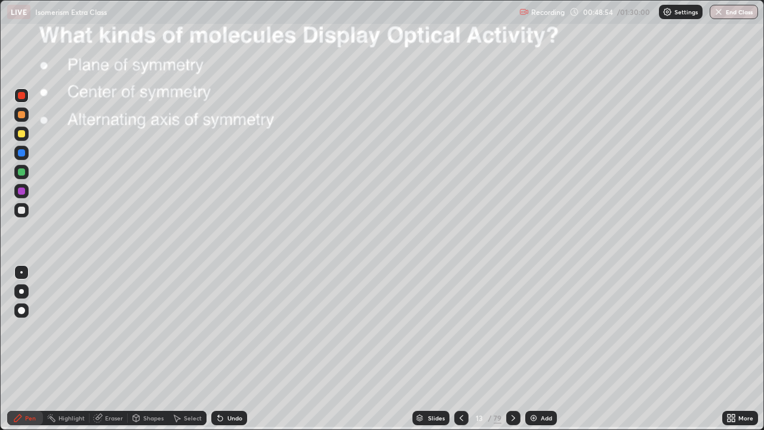
click at [26, 97] on div at bounding box center [21, 95] width 14 height 14
click at [24, 136] on div at bounding box center [21, 133] width 7 height 7
click at [233, 353] on div "Undo" at bounding box center [234, 418] width 15 height 6
click at [22, 210] on div at bounding box center [21, 210] width 7 height 7
click at [30, 353] on div "Pen" at bounding box center [30, 418] width 11 height 6
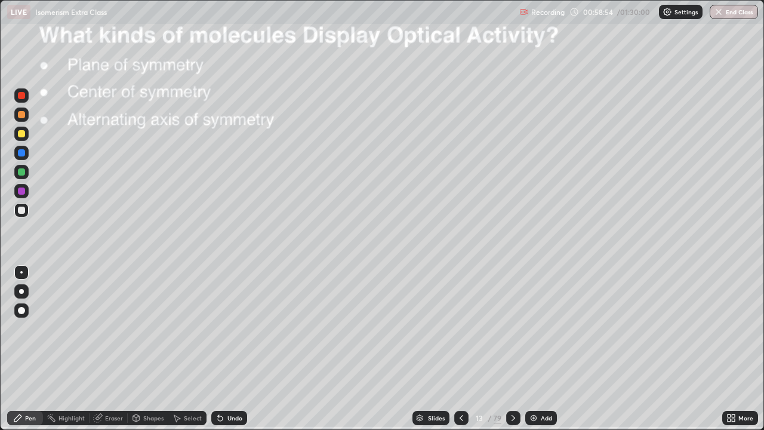
click at [512, 353] on icon at bounding box center [514, 418] width 10 height 10
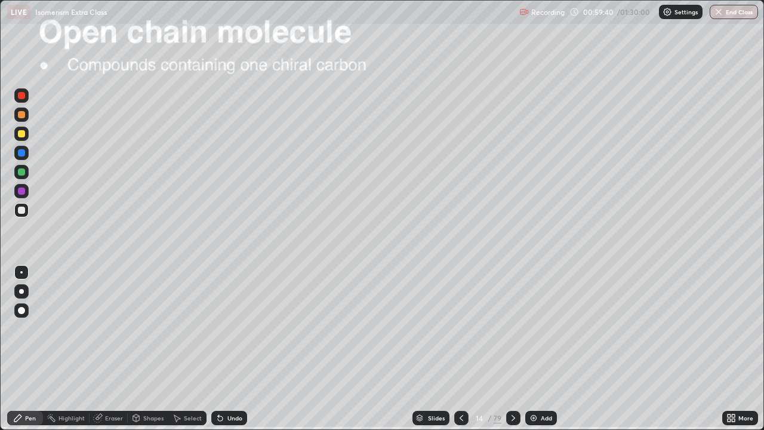
click at [460, 353] on icon at bounding box center [462, 418] width 10 height 10
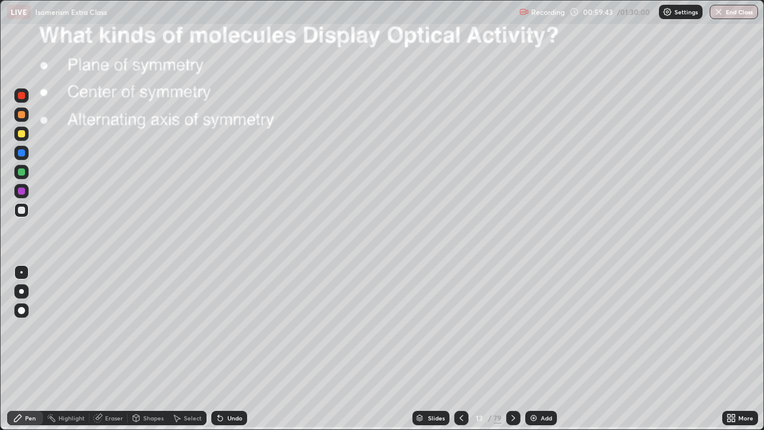
click at [23, 139] on div at bounding box center [21, 134] width 14 height 14
click at [232, 353] on div "Undo" at bounding box center [234, 418] width 15 height 6
click at [227, 353] on div "Undo" at bounding box center [234, 418] width 15 height 6
click at [226, 353] on div "Undo" at bounding box center [229, 418] width 36 height 14
click at [224, 353] on div "Undo" at bounding box center [229, 418] width 36 height 14
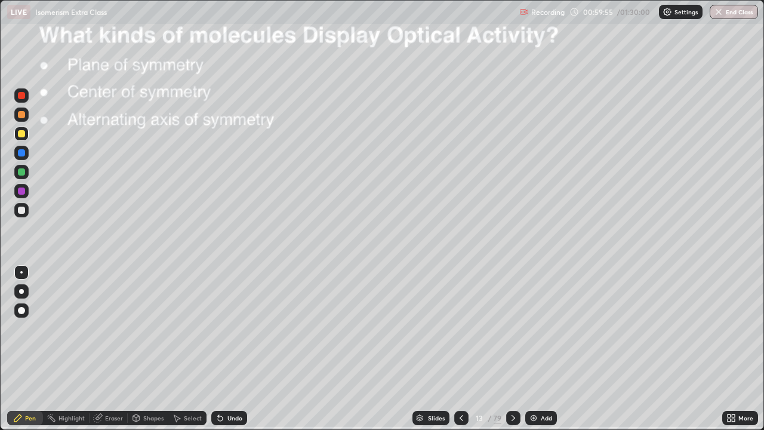
click at [222, 353] on div "Undo" at bounding box center [229, 418] width 36 height 14
click at [21, 211] on div at bounding box center [21, 210] width 7 height 7
click at [71, 353] on div "Highlight" at bounding box center [72, 418] width 26 height 6
click at [222, 353] on icon at bounding box center [221, 418] width 10 height 10
click at [224, 353] on div "Undo" at bounding box center [229, 418] width 36 height 14
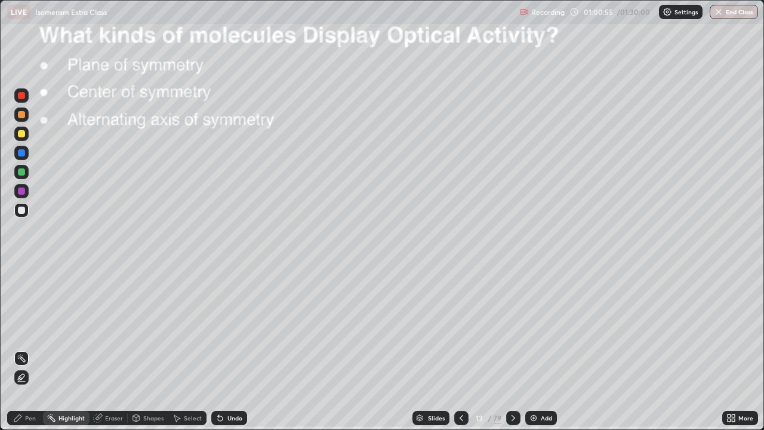
click at [224, 353] on div "Undo" at bounding box center [229, 418] width 36 height 14
click at [225, 353] on div "Undo" at bounding box center [229, 418] width 36 height 14
click at [226, 353] on div "Undo" at bounding box center [229, 418] width 36 height 14
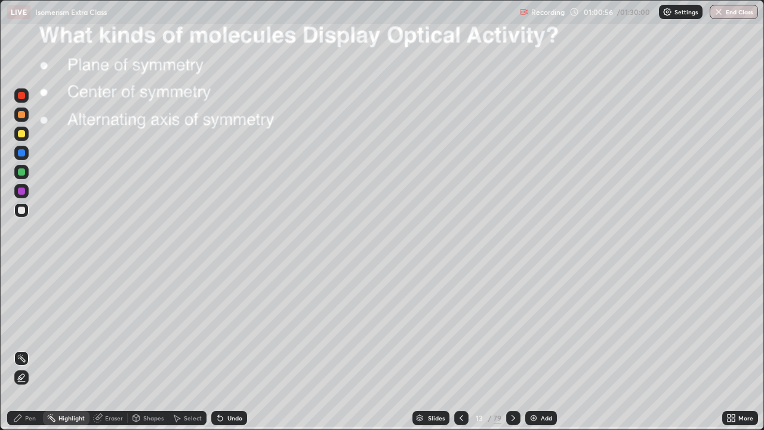
click at [225, 353] on div "Undo" at bounding box center [229, 418] width 36 height 14
click at [226, 353] on div "Undo" at bounding box center [229, 418] width 36 height 14
click at [224, 353] on div "Undo" at bounding box center [229, 418] width 36 height 14
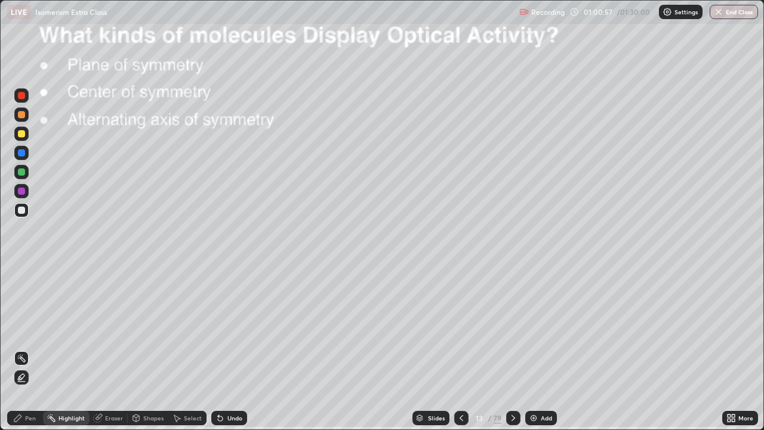
click at [224, 353] on div "Undo" at bounding box center [229, 418] width 36 height 14
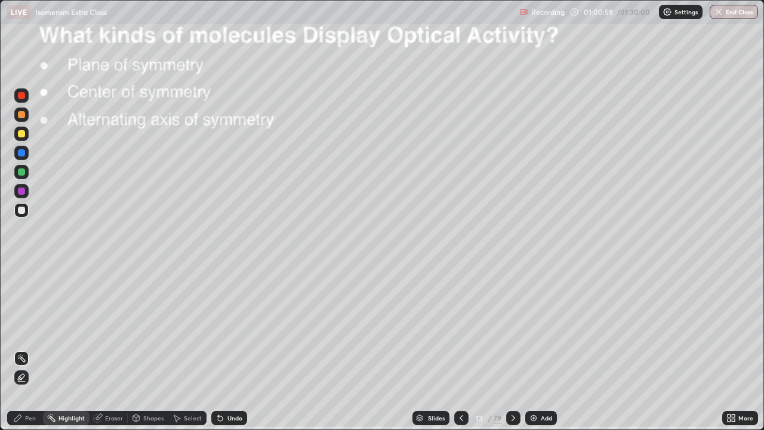
click at [224, 353] on div "Undo" at bounding box center [229, 418] width 36 height 14
click at [222, 353] on div "Undo" at bounding box center [229, 418] width 36 height 14
click at [223, 353] on div "Undo" at bounding box center [229, 418] width 36 height 14
click at [222, 353] on div "Undo" at bounding box center [229, 418] width 36 height 14
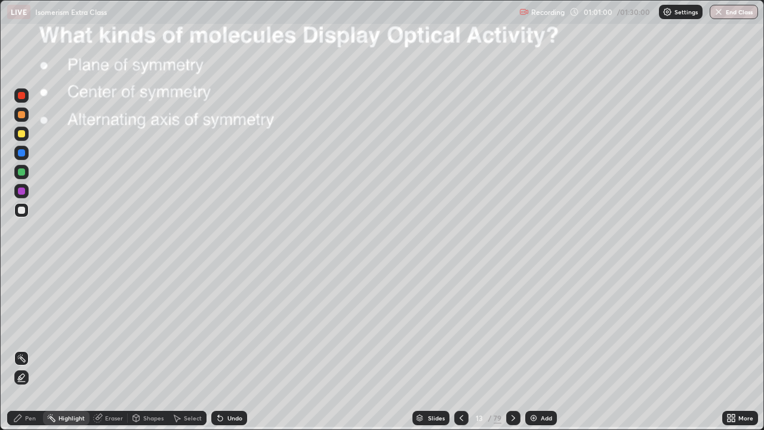
click at [30, 353] on div "Pen" at bounding box center [30, 418] width 11 height 6
click at [106, 353] on div "Eraser" at bounding box center [114, 418] width 18 height 6
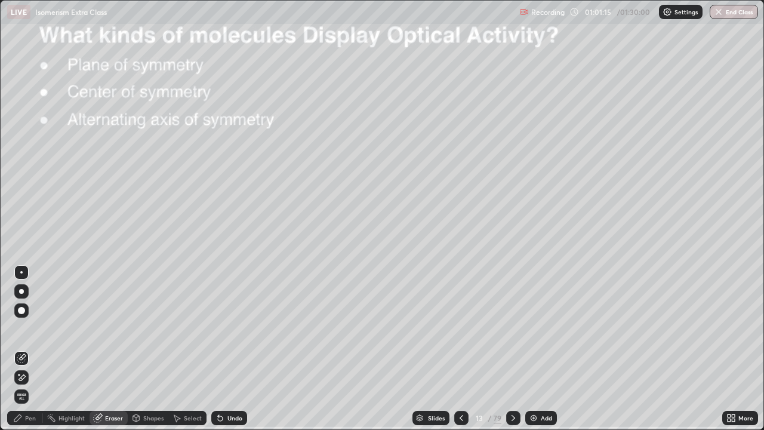
click at [23, 353] on icon at bounding box center [22, 358] width 10 height 10
click at [27, 353] on div "Pen" at bounding box center [30, 418] width 11 height 6
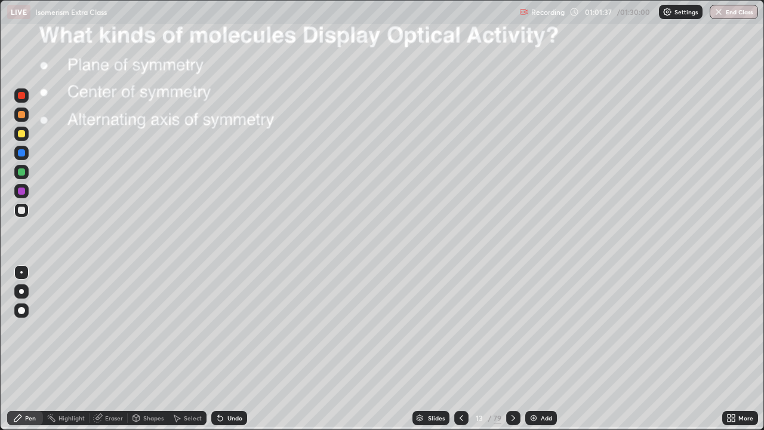
click at [72, 353] on div "Highlight" at bounding box center [72, 418] width 26 height 6
click at [32, 353] on div "Pen" at bounding box center [30, 418] width 11 height 6
click at [227, 353] on div "Undo" at bounding box center [234, 418] width 15 height 6
click at [70, 353] on div "Highlight" at bounding box center [72, 418] width 26 height 6
click at [25, 353] on div "Pen" at bounding box center [25, 418] width 36 height 14
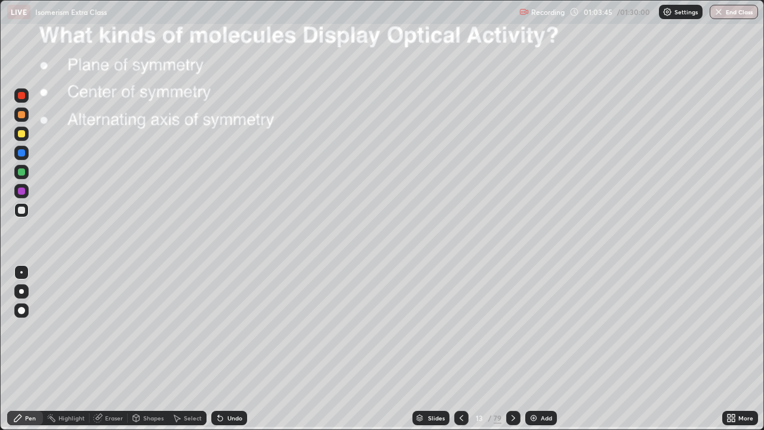
click at [242, 353] on div "Undo" at bounding box center [229, 418] width 36 height 14
click at [236, 353] on div "Undo" at bounding box center [234, 418] width 15 height 6
click at [237, 353] on div "Undo" at bounding box center [234, 418] width 15 height 6
click at [236, 353] on div "Undo" at bounding box center [234, 418] width 15 height 6
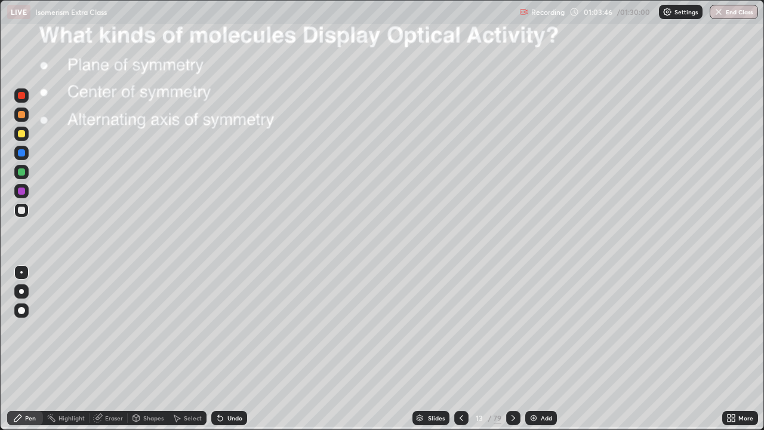
click at [236, 353] on div "Undo" at bounding box center [234, 418] width 15 height 6
click at [238, 353] on div "Undo" at bounding box center [229, 418] width 36 height 14
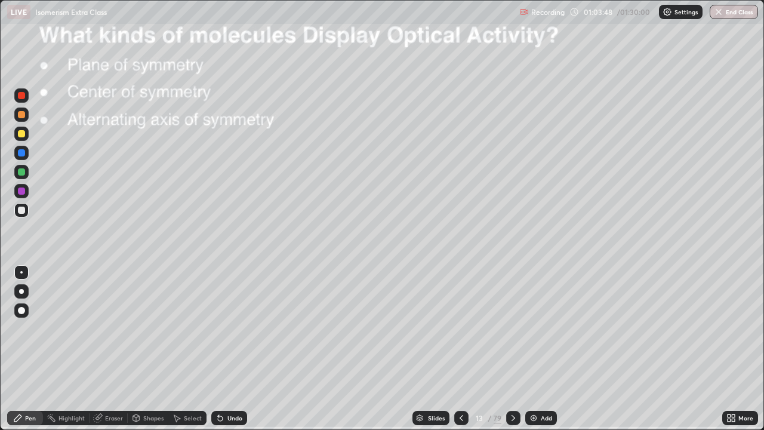
click at [238, 353] on div "Undo" at bounding box center [229, 418] width 36 height 14
click at [225, 353] on div "Undo" at bounding box center [229, 418] width 36 height 14
click at [31, 353] on div "Pen" at bounding box center [30, 418] width 11 height 6
click at [236, 353] on div "Undo" at bounding box center [234, 418] width 15 height 6
click at [232, 353] on div "Undo" at bounding box center [229, 418] width 36 height 14
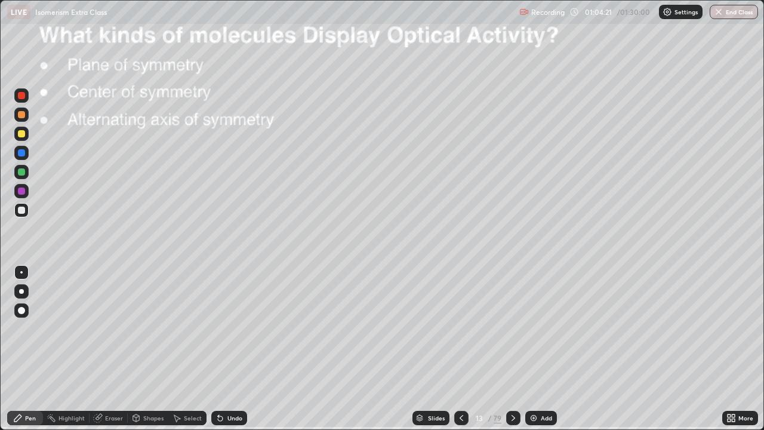
click at [228, 353] on div "Undo" at bounding box center [229, 418] width 36 height 14
click at [227, 353] on div "Undo" at bounding box center [234, 418] width 15 height 6
click at [228, 353] on div "Undo" at bounding box center [234, 418] width 15 height 6
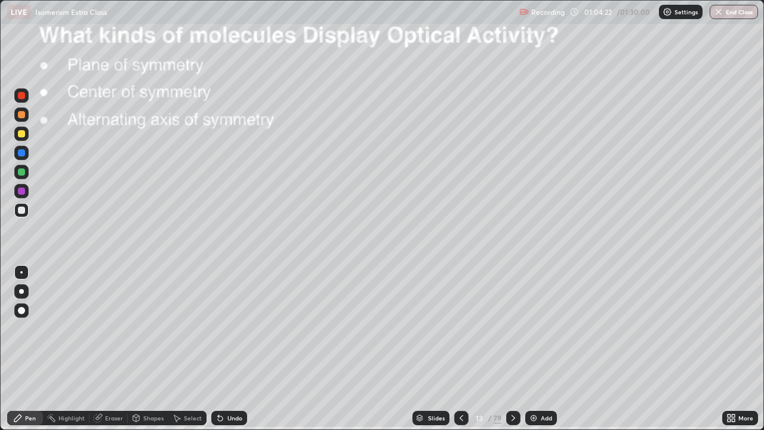
click at [228, 353] on div "Undo" at bounding box center [234, 418] width 15 height 6
click at [229, 353] on div "Undo" at bounding box center [229, 418] width 36 height 14
click at [230, 353] on div "Undo" at bounding box center [229, 418] width 36 height 14
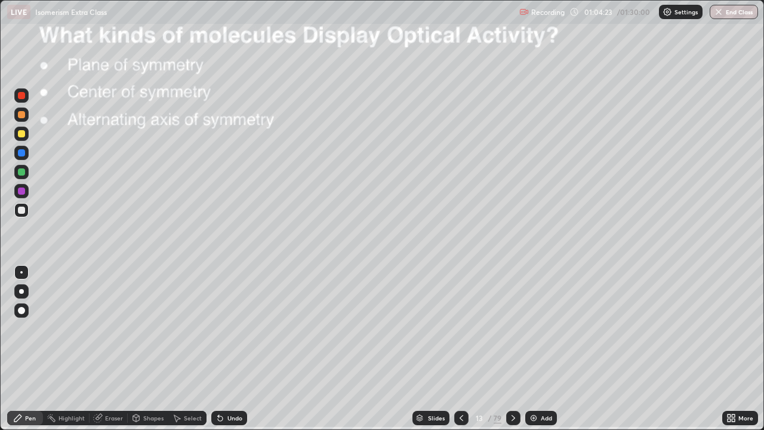
click at [230, 353] on div "Undo" at bounding box center [229, 418] width 36 height 14
click at [72, 353] on div "Highlight" at bounding box center [72, 418] width 26 height 6
click at [29, 353] on div "Pen" at bounding box center [30, 418] width 11 height 6
click at [70, 353] on div "Highlight" at bounding box center [72, 418] width 26 height 6
click at [512, 353] on icon at bounding box center [514, 418] width 4 height 6
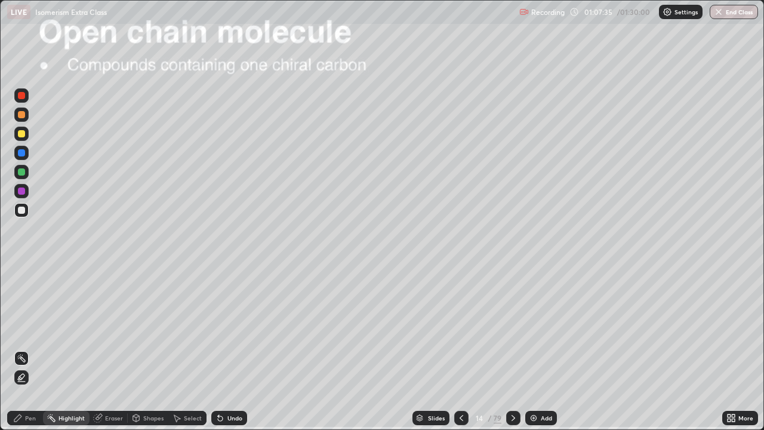
click at [24, 135] on div at bounding box center [21, 133] width 7 height 7
click at [24, 136] on div at bounding box center [21, 134] width 14 height 14
click at [29, 353] on div "Pen" at bounding box center [30, 418] width 11 height 6
click at [232, 353] on div "Undo" at bounding box center [234, 418] width 15 height 6
click at [226, 353] on div "Undo" at bounding box center [229, 418] width 36 height 14
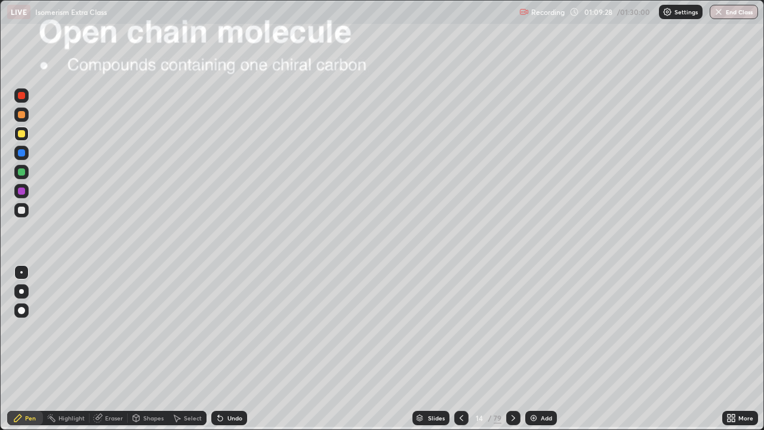
click at [228, 353] on div "Undo" at bounding box center [229, 418] width 36 height 14
click at [227, 353] on div "Undo" at bounding box center [234, 418] width 15 height 6
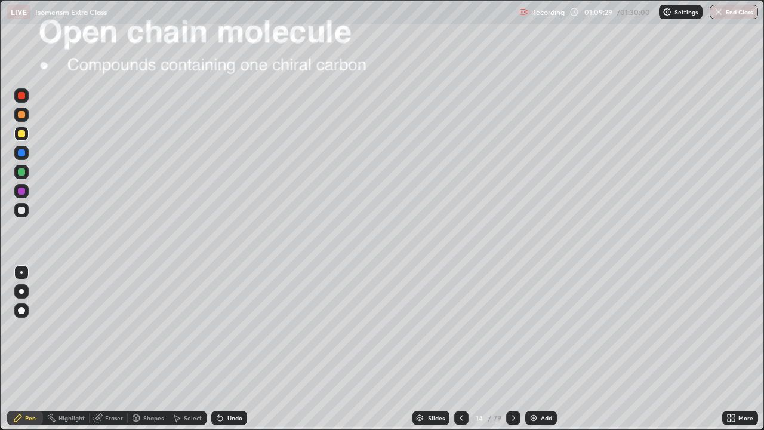
click at [224, 353] on div "Undo" at bounding box center [229, 418] width 36 height 14
click at [223, 353] on div "Undo" at bounding box center [229, 418] width 36 height 14
click at [222, 353] on div "Undo" at bounding box center [229, 418] width 36 height 14
click at [220, 353] on icon at bounding box center [221, 418] width 10 height 10
click at [219, 353] on div "Undo" at bounding box center [229, 418] width 36 height 14
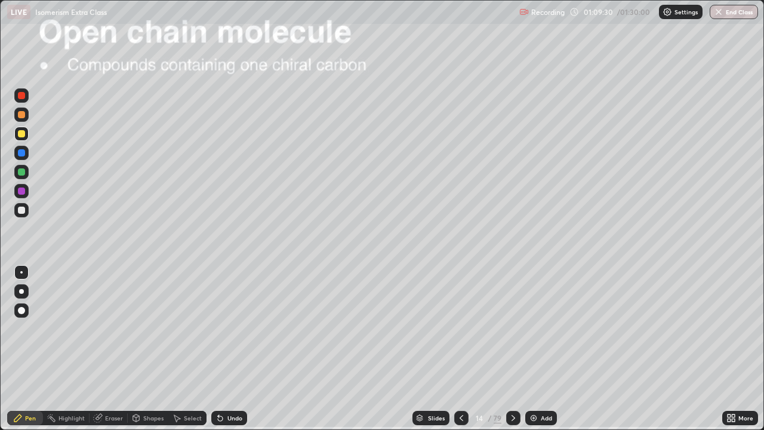
click at [219, 353] on div "Undo" at bounding box center [229, 418] width 36 height 14
click at [217, 353] on div "Undo" at bounding box center [229, 418] width 36 height 14
click at [216, 353] on div "Undo" at bounding box center [229, 418] width 36 height 14
click at [215, 353] on div "Undo" at bounding box center [229, 418] width 36 height 14
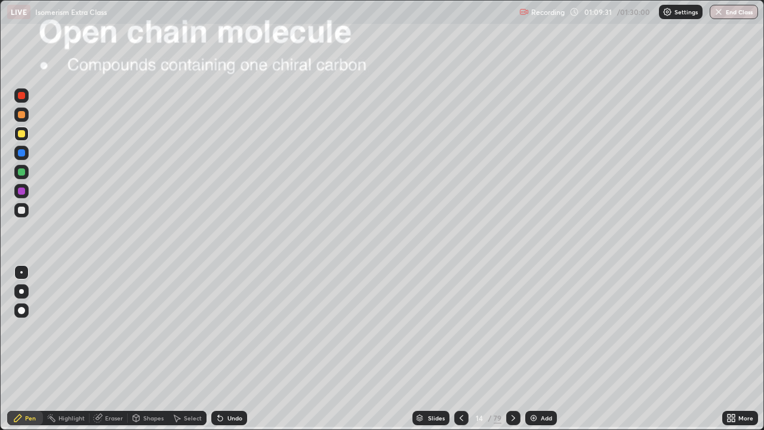
click at [213, 353] on div "Undo" at bounding box center [229, 418] width 36 height 14
click at [214, 353] on div "Undo" at bounding box center [229, 418] width 36 height 14
click at [213, 353] on div "Undo" at bounding box center [229, 418] width 36 height 14
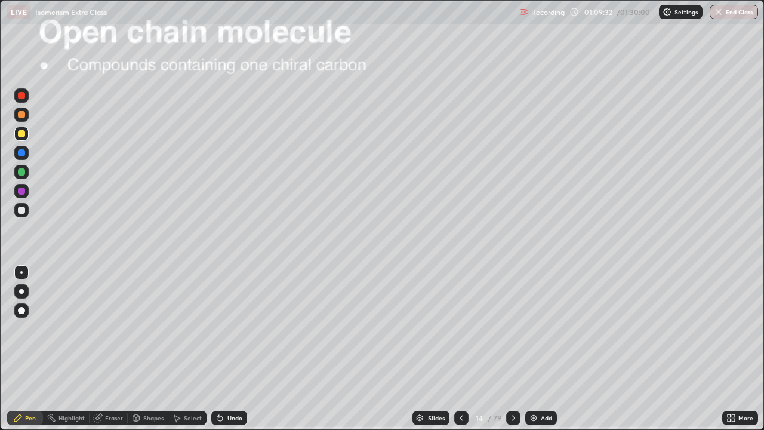
click at [214, 353] on div "Undo" at bounding box center [229, 418] width 36 height 14
click at [75, 353] on div "Highlight" at bounding box center [72, 418] width 26 height 6
click at [226, 353] on div "Undo" at bounding box center [229, 418] width 36 height 14
click at [232, 353] on div "Undo" at bounding box center [229, 418] width 36 height 14
click at [231, 353] on div "Undo" at bounding box center [229, 418] width 36 height 14
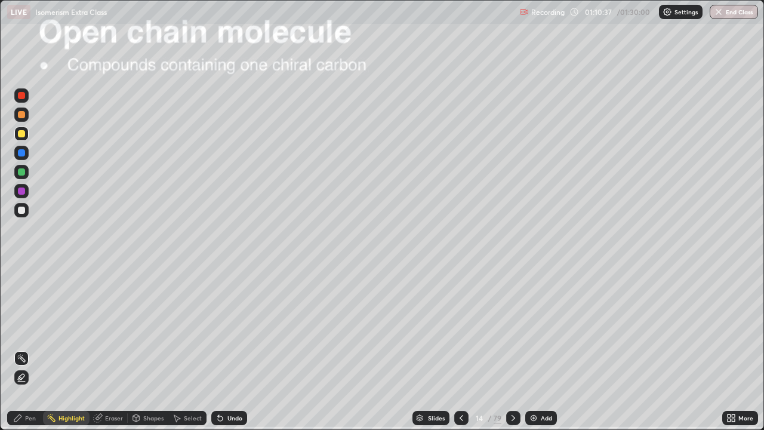
click at [228, 353] on div "Undo" at bounding box center [229, 418] width 36 height 14
click at [229, 353] on div "Undo" at bounding box center [229, 418] width 36 height 14
click at [227, 353] on div "Undo" at bounding box center [229, 418] width 36 height 14
click at [226, 353] on div "Undo" at bounding box center [229, 418] width 36 height 14
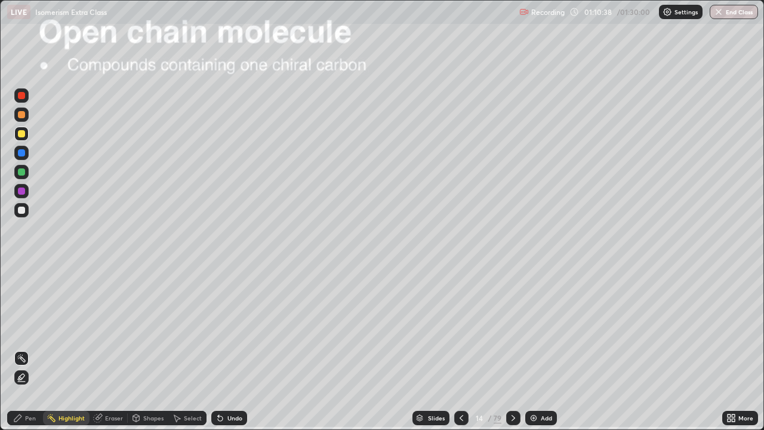
click at [224, 353] on div "Undo" at bounding box center [229, 418] width 36 height 14
click at [221, 353] on div "Undo" at bounding box center [229, 418] width 36 height 14
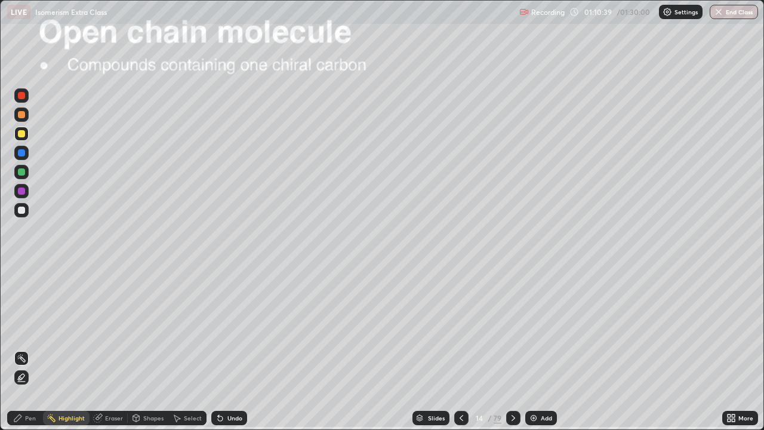
click at [221, 353] on div "Undo" at bounding box center [229, 418] width 36 height 14
click at [30, 353] on div "Pen" at bounding box center [30, 418] width 11 height 6
click at [106, 353] on div "Eraser" at bounding box center [114, 418] width 18 height 6
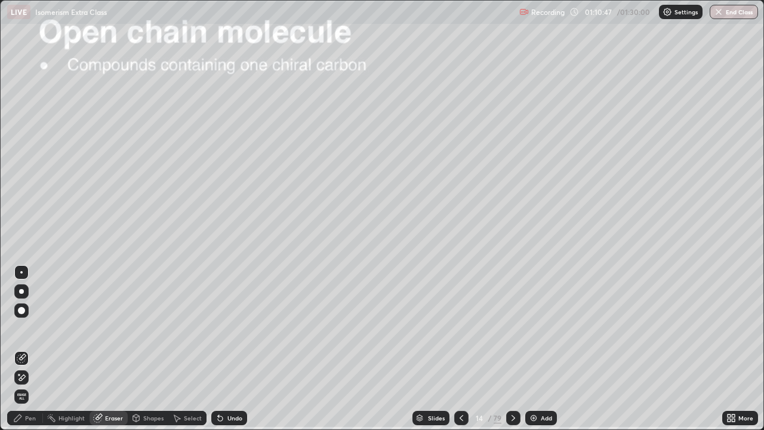
click at [78, 353] on div "Highlight" at bounding box center [72, 418] width 26 height 6
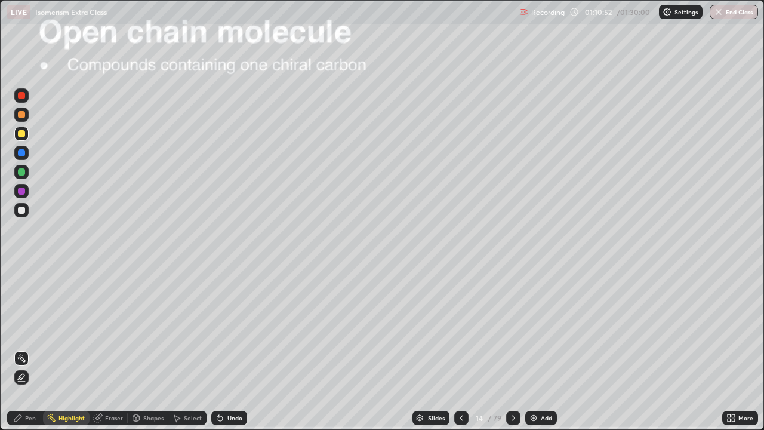
click at [29, 353] on div "Pen" at bounding box center [30, 418] width 11 height 6
click at [27, 274] on div at bounding box center [21, 272] width 14 height 14
click at [78, 353] on div "Highlight" at bounding box center [72, 418] width 26 height 6
click at [29, 353] on div "Pen" at bounding box center [30, 418] width 11 height 6
click at [512, 353] on icon at bounding box center [514, 418] width 4 height 6
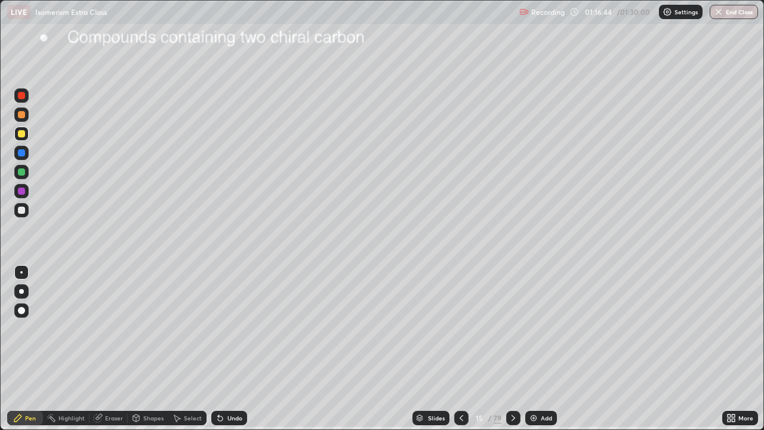
click at [460, 353] on icon at bounding box center [462, 418] width 10 height 10
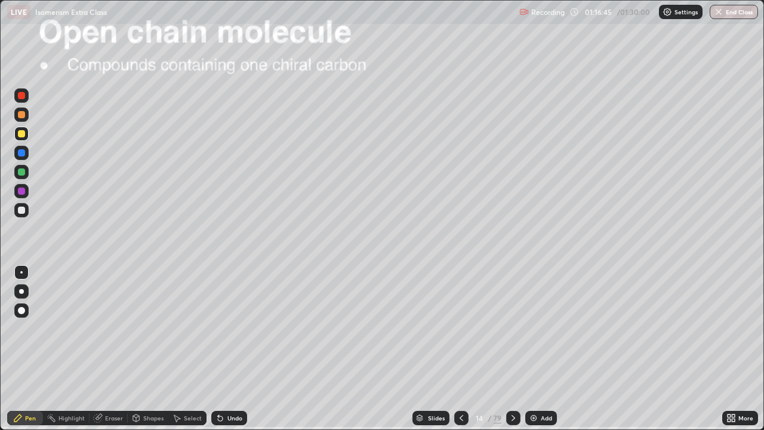
click at [461, 353] on icon at bounding box center [462, 418] width 10 height 10
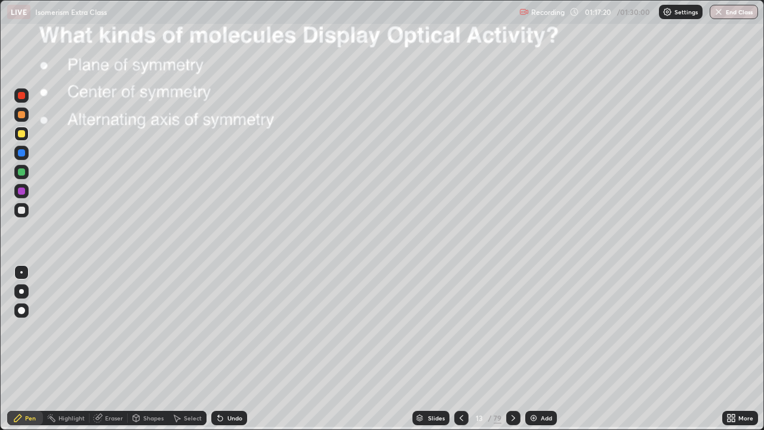
click at [223, 353] on icon at bounding box center [221, 418] width 10 height 10
click at [218, 353] on icon at bounding box center [218, 415] width 1 height 1
click at [217, 353] on div "Undo" at bounding box center [229, 418] width 36 height 14
click at [513, 353] on icon at bounding box center [514, 418] width 10 height 10
